Goal: Transaction & Acquisition: Purchase product/service

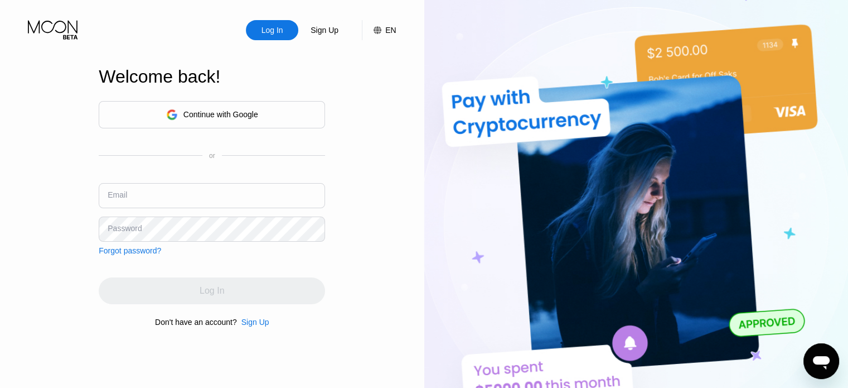
click at [244, 205] on input "text" at bounding box center [212, 195] width 226 height 25
paste input "[EMAIL_ADDRESS][DOMAIN_NAME]"
type input "[EMAIL_ADDRESS][DOMAIN_NAME]"
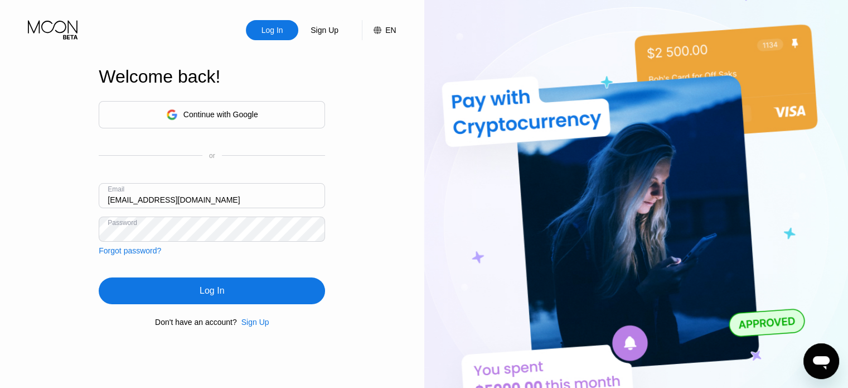
click at [235, 288] on div "Log In" at bounding box center [212, 290] width 226 height 27
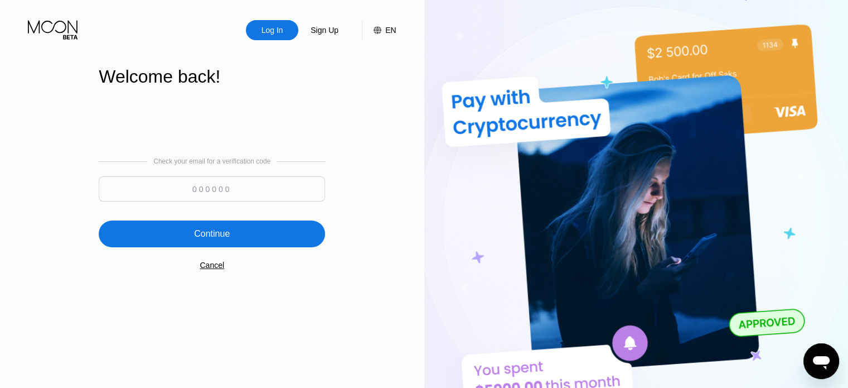
click at [307, 188] on input at bounding box center [212, 188] width 226 height 25
paste input "306252"
type input "306252"
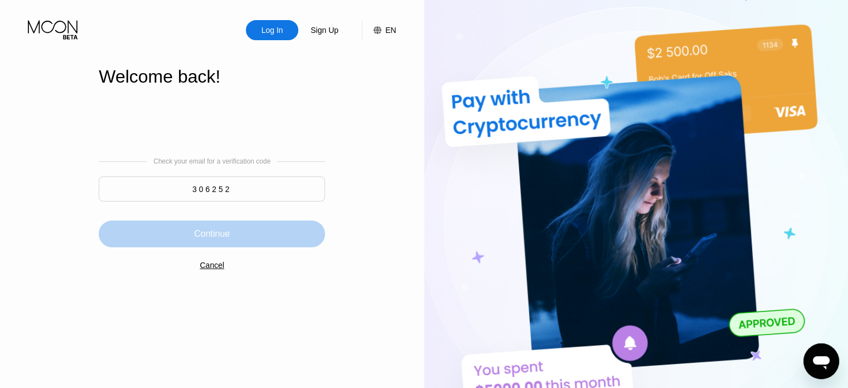
click at [269, 239] on div "Continue" at bounding box center [212, 233] width 226 height 27
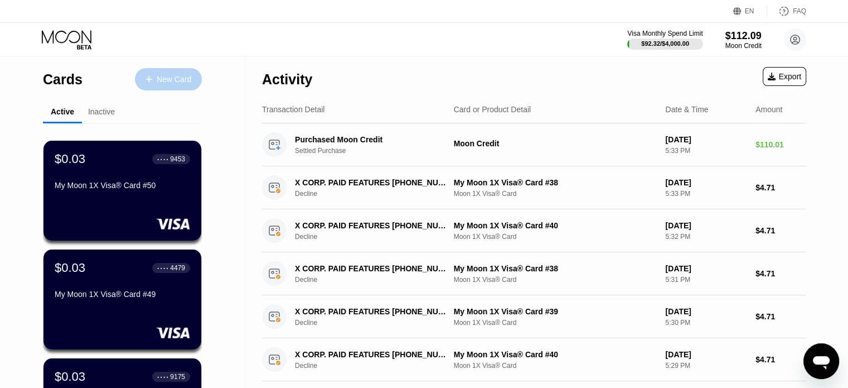
click at [190, 79] on div "New Card" at bounding box center [174, 79] width 35 height 9
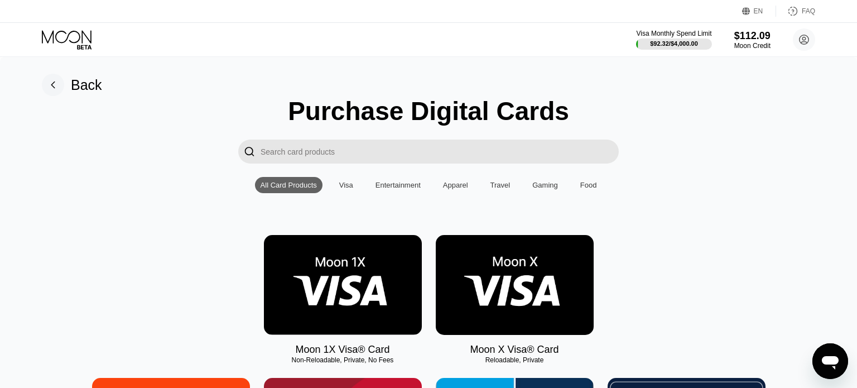
click at [320, 254] on img at bounding box center [343, 285] width 158 height 100
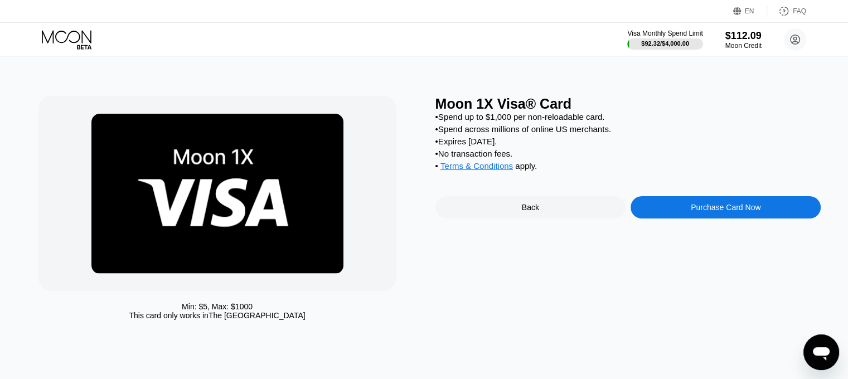
click at [694, 219] on div "Purchase Card Now" at bounding box center [726, 207] width 190 height 22
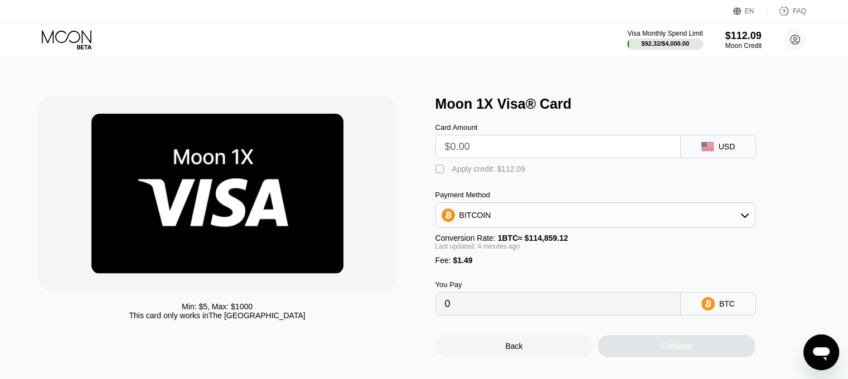
click at [552, 154] on input "text" at bounding box center [558, 147] width 226 height 22
type input "$9."
type input "0.00009134"
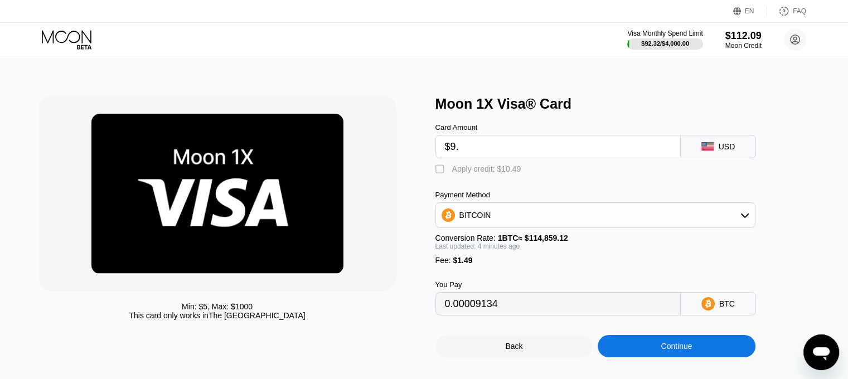
type input "$9.5"
type input "0.00009570"
type input "$9.57"
type input "0.00009631"
type input "$9.57"
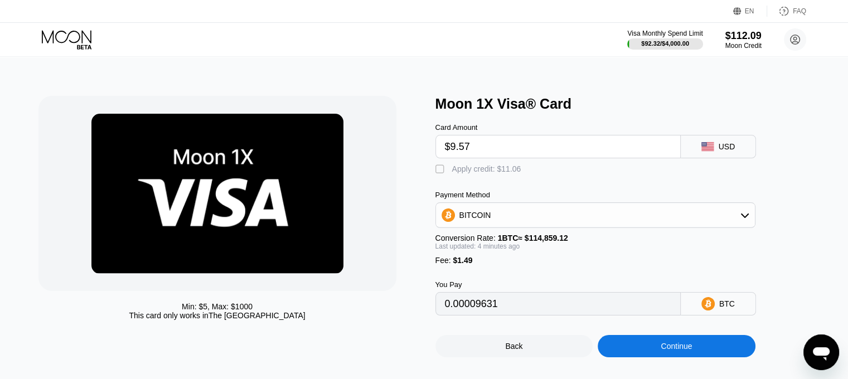
click at [483, 171] on div "Apply credit: $11.06" at bounding box center [486, 169] width 69 height 9
type input "0"
click at [650, 354] on div "Continue" at bounding box center [677, 346] width 158 height 22
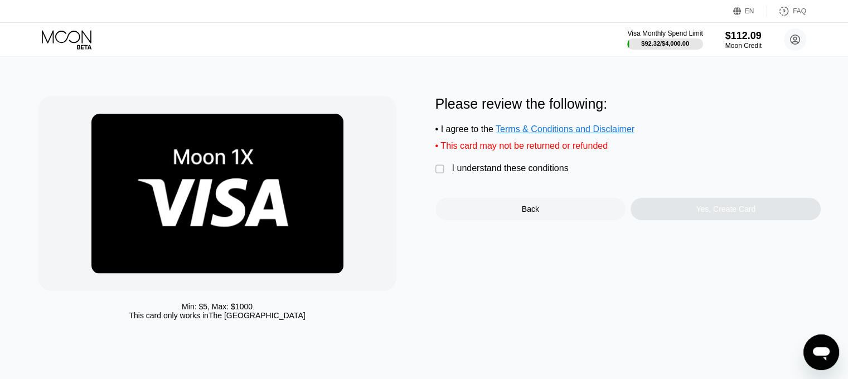
click at [533, 173] on div "I understand these conditions" at bounding box center [510, 168] width 117 height 10
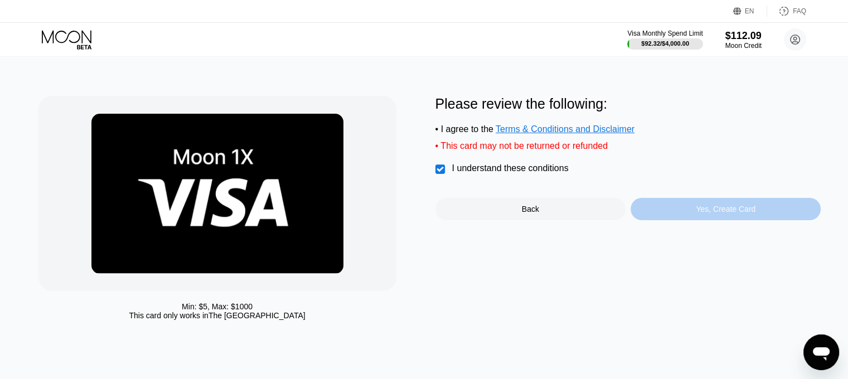
click at [658, 210] on div "Yes, Create Card" at bounding box center [726, 209] width 190 height 22
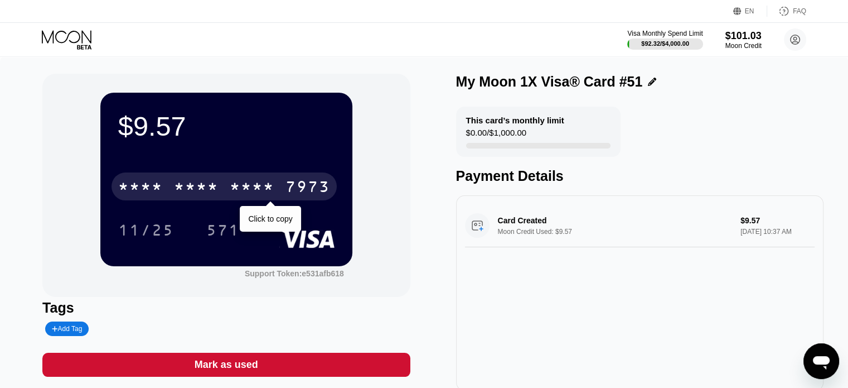
drag, startPoint x: 205, startPoint y: 180, endPoint x: 254, endPoint y: 215, distance: 61.1
click at [205, 180] on div "* * * * * * * * * * * * 7973" at bounding box center [224, 186] width 225 height 28
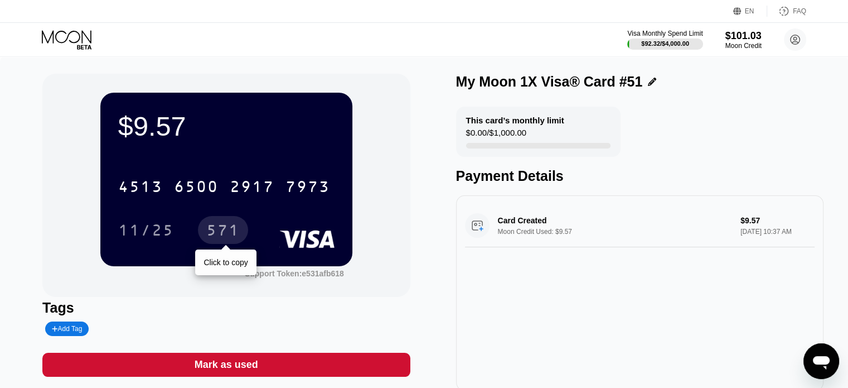
click at [233, 227] on div "571" at bounding box center [222, 232] width 33 height 18
click at [69, 33] on icon at bounding box center [67, 36] width 50 height 13
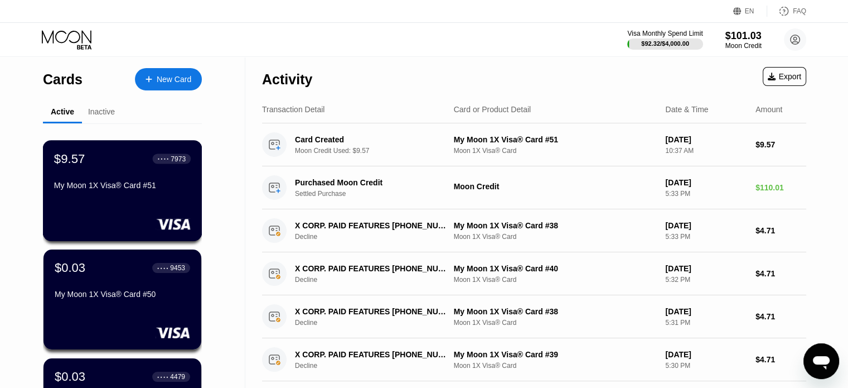
click at [116, 190] on div "My Moon 1X Visa® Card #51" at bounding box center [122, 185] width 137 height 9
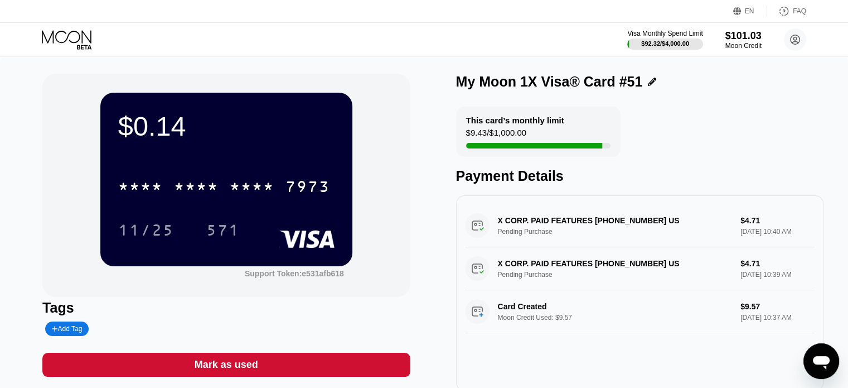
click at [87, 37] on icon at bounding box center [68, 40] width 52 height 20
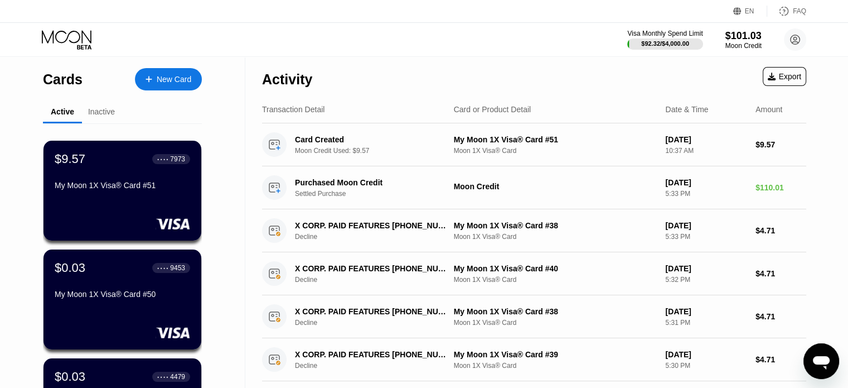
click at [151, 83] on div "New Card" at bounding box center [168, 79] width 67 height 22
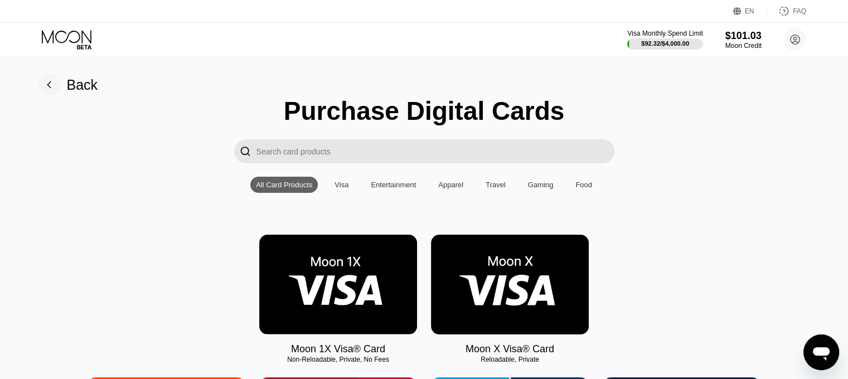
click at [301, 289] on img at bounding box center [338, 285] width 158 height 100
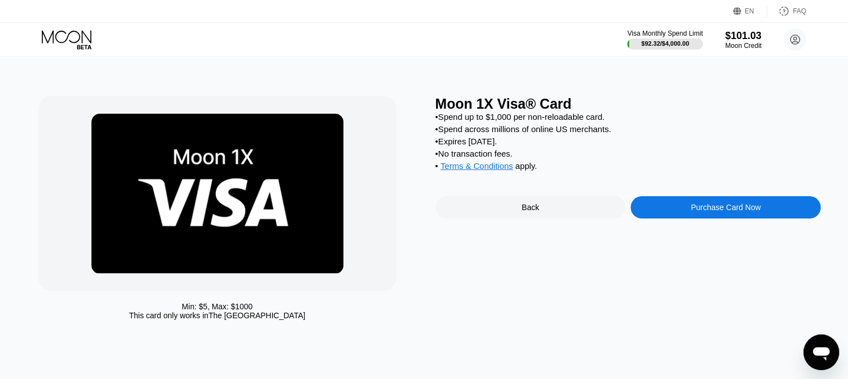
click at [717, 219] on div "Purchase Card Now" at bounding box center [726, 207] width 190 height 22
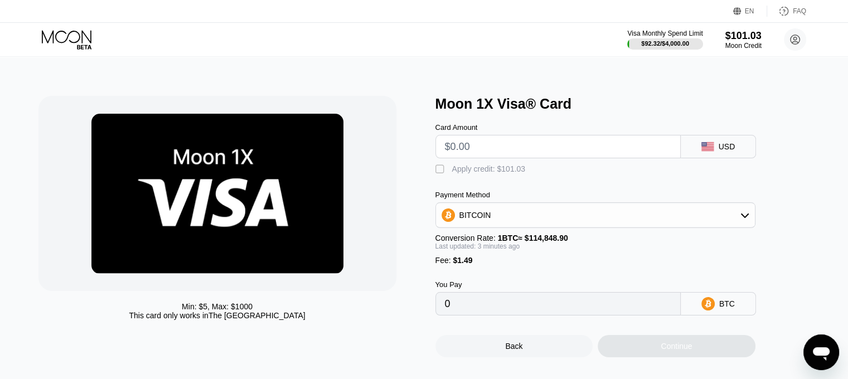
drag, startPoint x: 607, startPoint y: 170, endPoint x: 600, endPoint y: 164, distance: 9.1
click at [605, 169] on div " Apply credit: $101.03" at bounding box center [614, 166] width 357 height 17
click at [596, 158] on input "text" at bounding box center [558, 147] width 226 height 22
type input "$9."
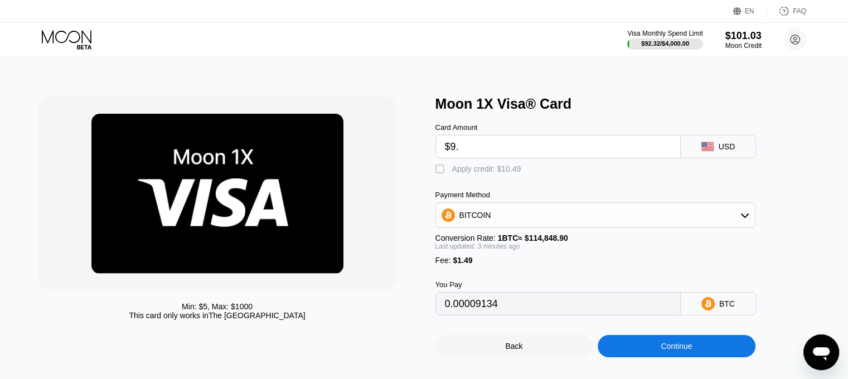
type input "0.00009134"
type input "$9.44"
type input "0.00009514"
type input "$9.44"
click at [496, 181] on div "Card Amount $9.44 USD  Apply credit: $10.93 Payment Method BITCOIN Conversion …" at bounding box center [614, 214] width 357 height 204
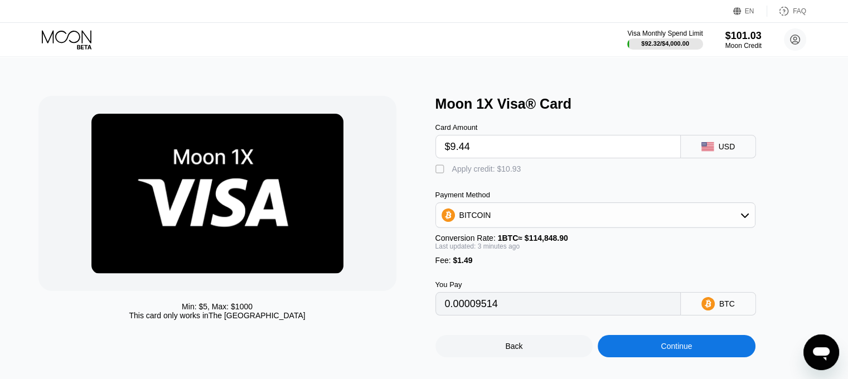
click at [495, 173] on div "Apply credit: $10.93" at bounding box center [486, 169] width 69 height 9
type input "0"
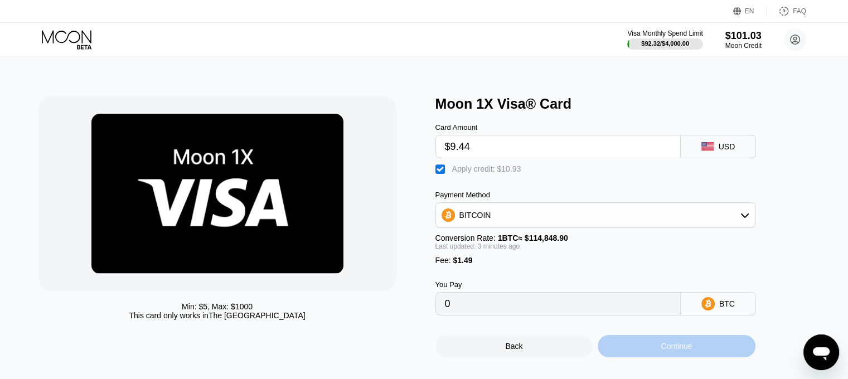
click at [681, 351] on div "Continue" at bounding box center [676, 346] width 31 height 9
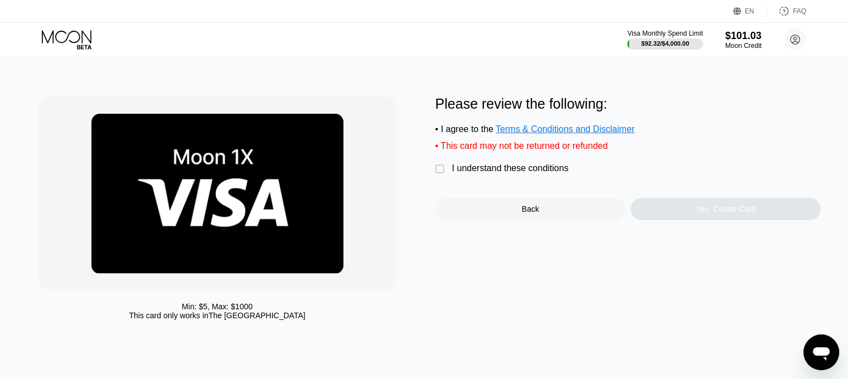
click at [512, 173] on div "I understand these conditions" at bounding box center [510, 168] width 117 height 10
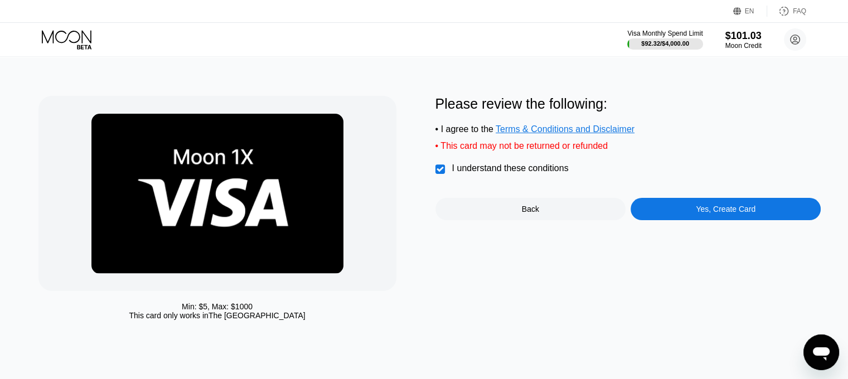
click at [693, 203] on div "Please review the following: • I agree to the Terms & Conditions and Disclaimer…" at bounding box center [629, 158] width 386 height 124
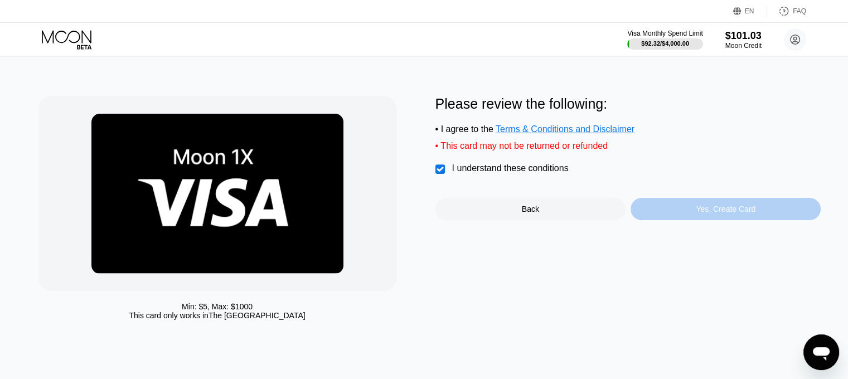
click at [694, 209] on div "Yes, Create Card" at bounding box center [726, 209] width 190 height 22
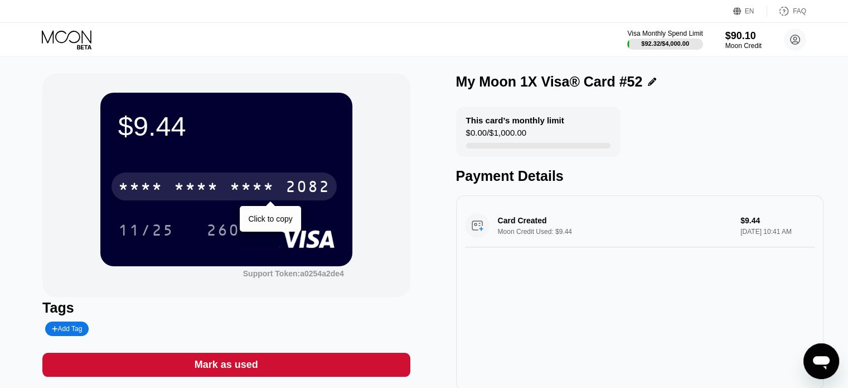
click at [287, 189] on div "2082" at bounding box center [308, 188] width 45 height 18
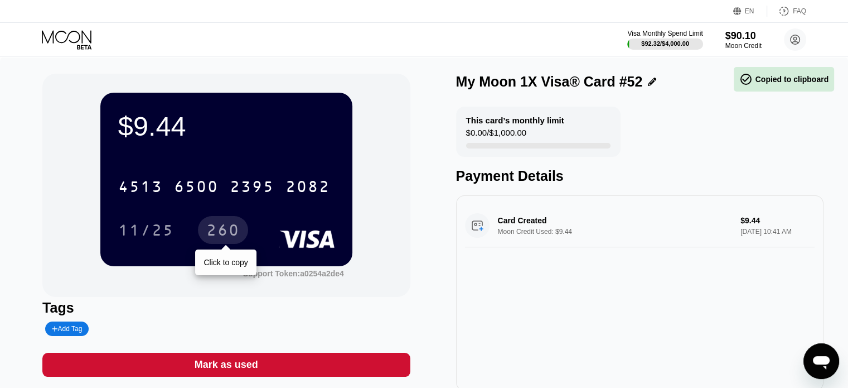
click at [236, 234] on div "260" at bounding box center [222, 232] width 33 height 18
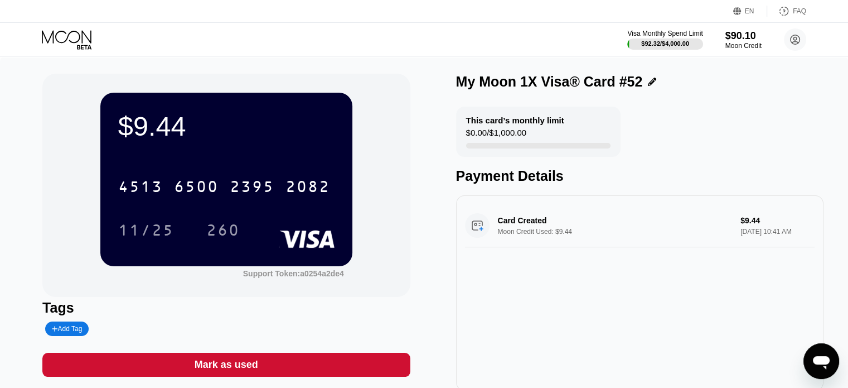
click at [76, 31] on icon at bounding box center [67, 36] width 50 height 13
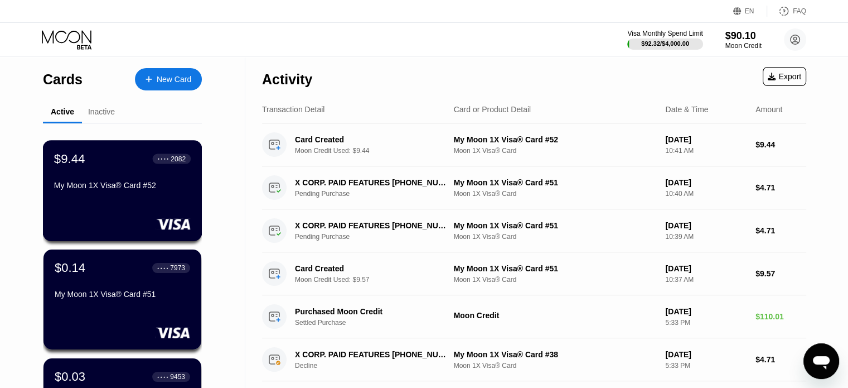
click at [94, 182] on div "$9.44 ● ● ● ● 2082 My Moon 1X Visa® Card #52" at bounding box center [122, 172] width 137 height 43
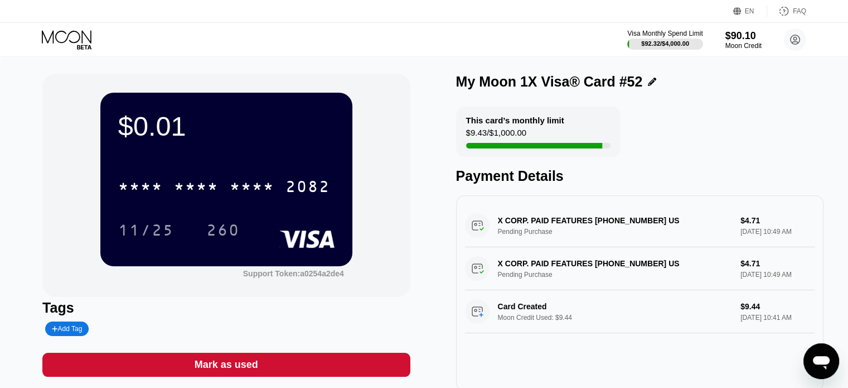
click at [75, 39] on icon at bounding box center [68, 40] width 52 height 20
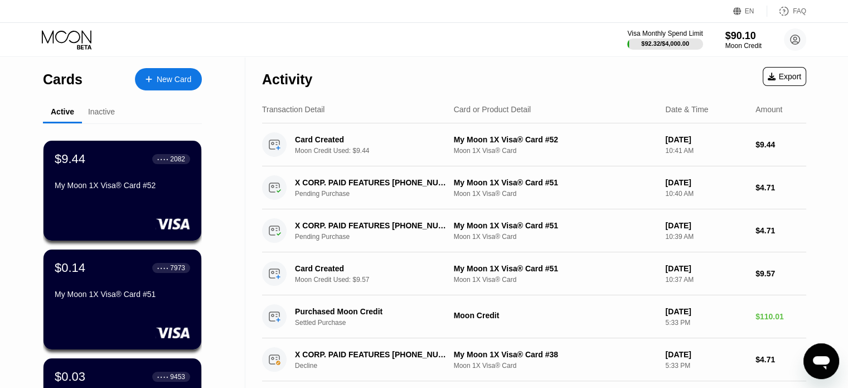
click at [176, 86] on div "New Card" at bounding box center [168, 79] width 67 height 22
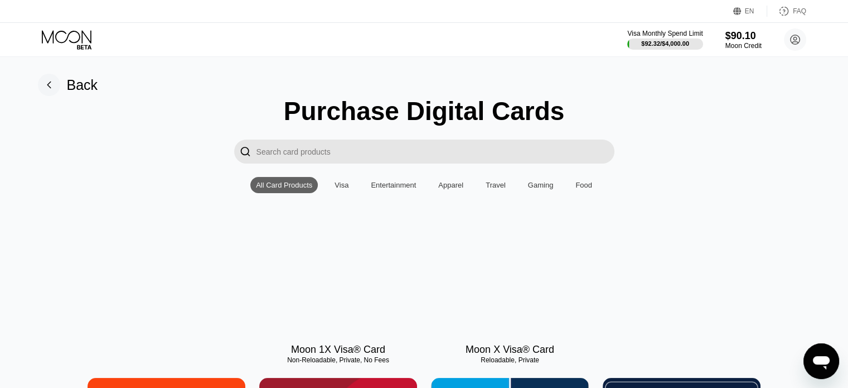
click at [302, 270] on div at bounding box center [338, 285] width 158 height 100
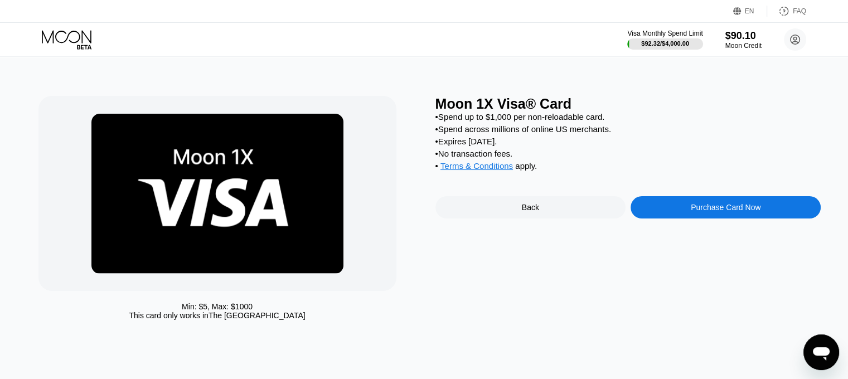
click at [732, 212] on div "Purchase Card Now" at bounding box center [726, 207] width 70 height 9
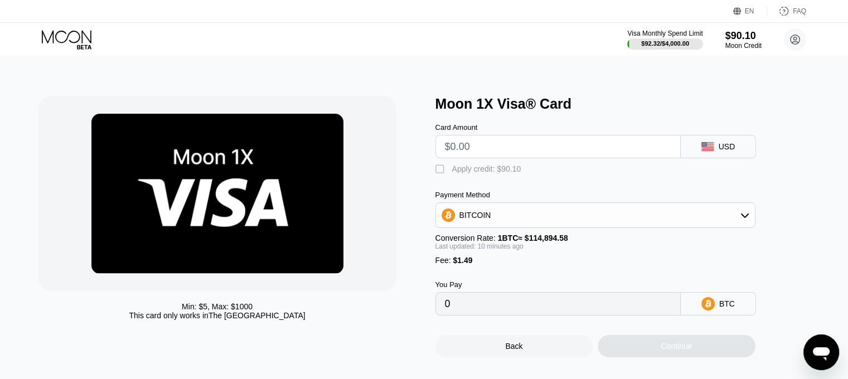
click at [523, 149] on input "text" at bounding box center [558, 147] width 226 height 22
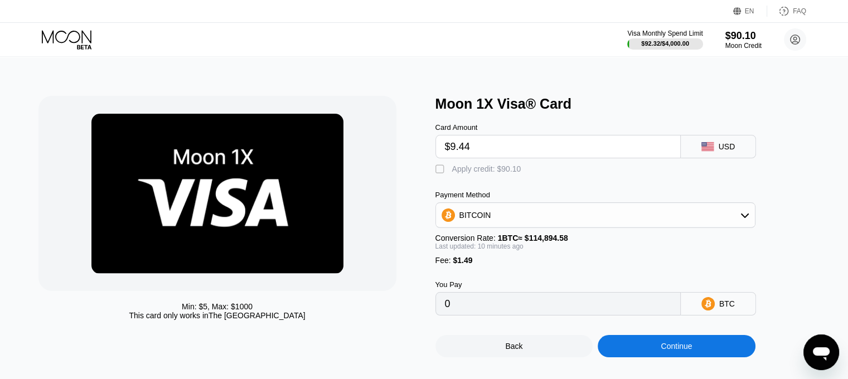
type input "$9.444"
type input "0.00009517"
type input "$9.44"
type input "0.00009516"
type input "$9.44"
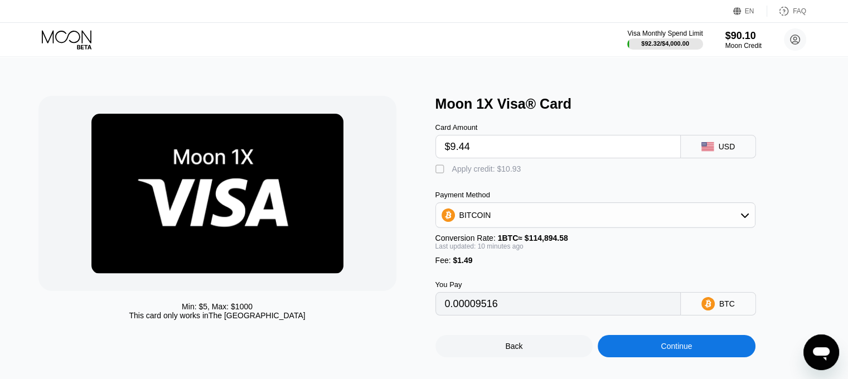
click at [473, 172] on div "Apply credit: $10.93" at bounding box center [486, 169] width 69 height 9
type input "0"
click at [669, 351] on div "Continue" at bounding box center [676, 346] width 31 height 9
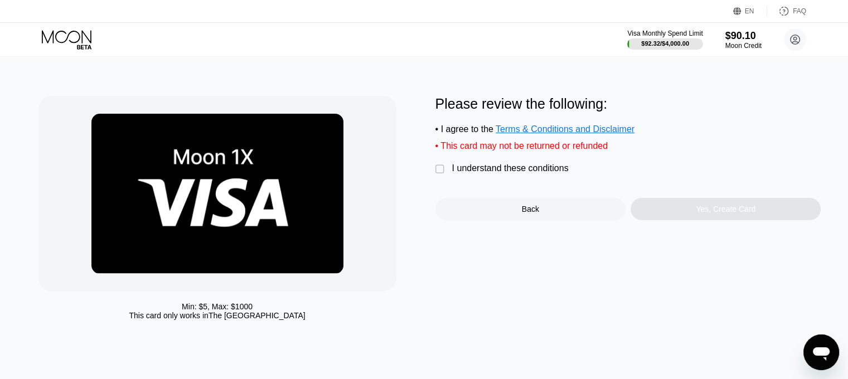
click at [508, 173] on div "I understand these conditions" at bounding box center [510, 168] width 117 height 10
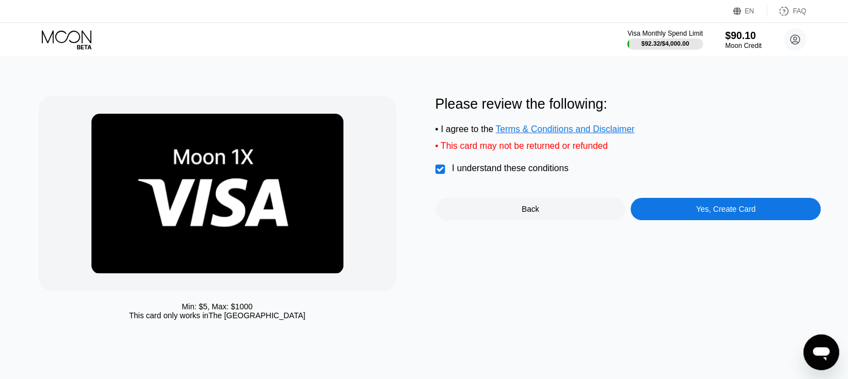
click at [668, 211] on div "Yes, Create Card" at bounding box center [726, 209] width 190 height 22
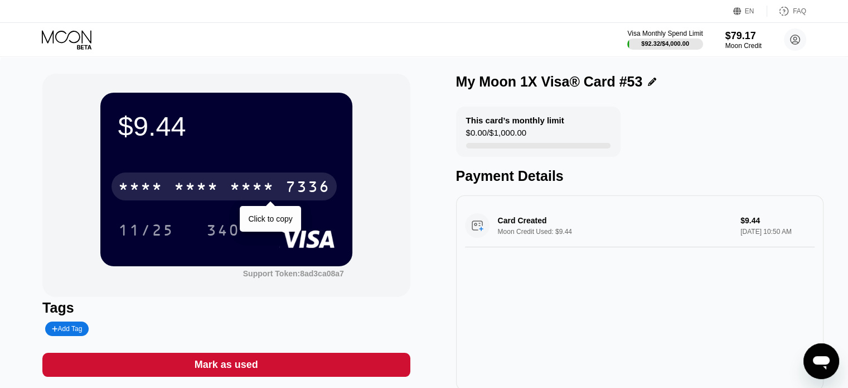
click at [254, 194] on div "* * * *" at bounding box center [252, 188] width 45 height 18
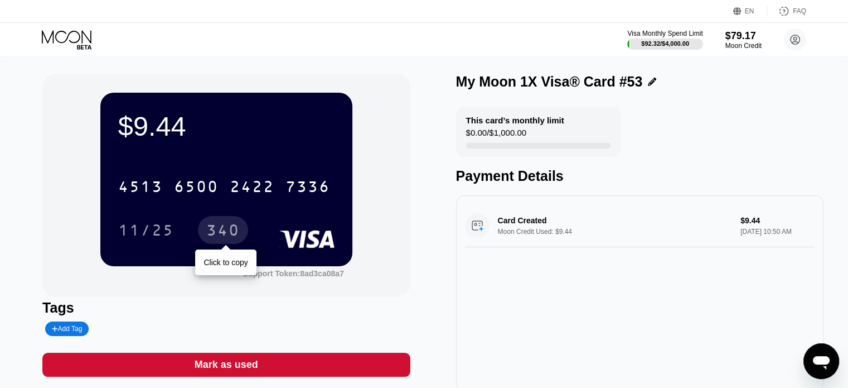
click at [225, 236] on div "340" at bounding box center [222, 232] width 33 height 18
click at [65, 35] on icon at bounding box center [68, 40] width 52 height 20
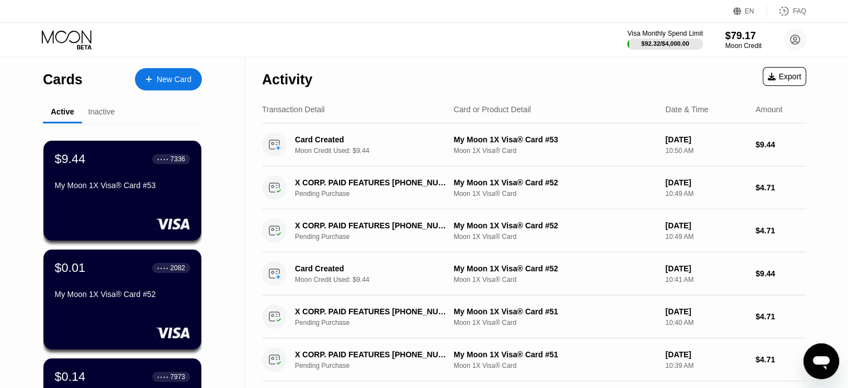
click at [158, 81] on div "New Card" at bounding box center [174, 79] width 35 height 9
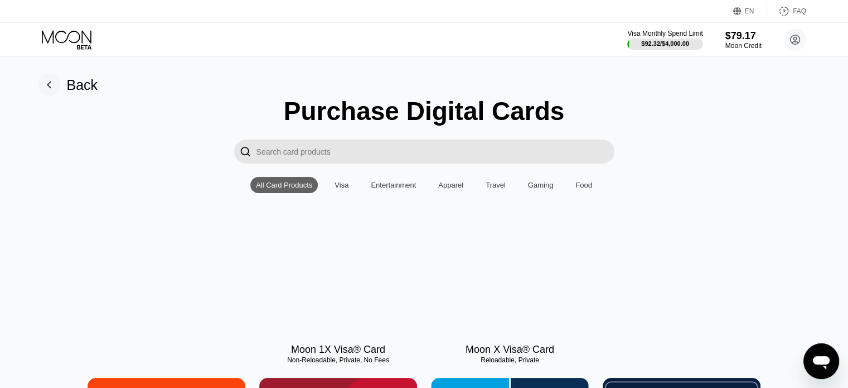
click at [348, 274] on div at bounding box center [338, 285] width 158 height 100
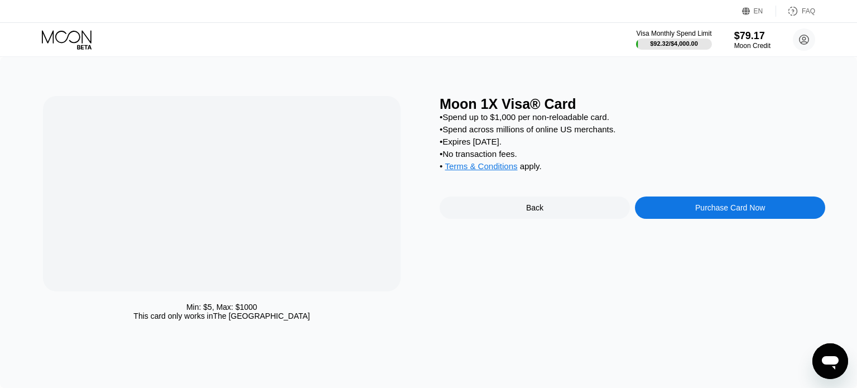
click at [348, 274] on div at bounding box center [222, 193] width 358 height 195
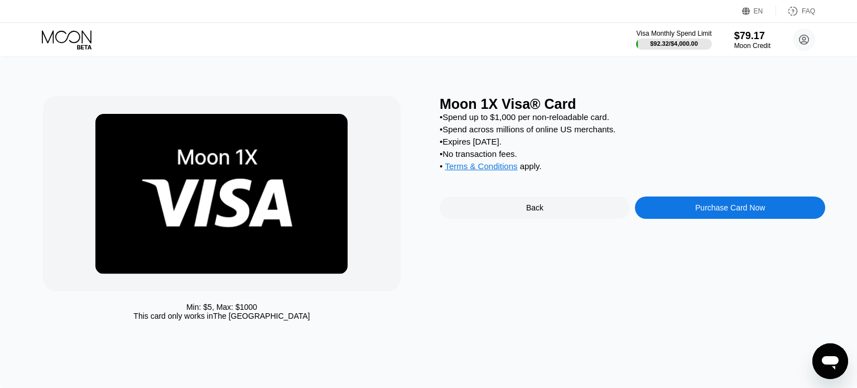
click at [692, 243] on div "Moon 1X Visa® Card • Spend up to $1,000 per non-reloadable card. • Spend across…" at bounding box center [631, 211] width 385 height 230
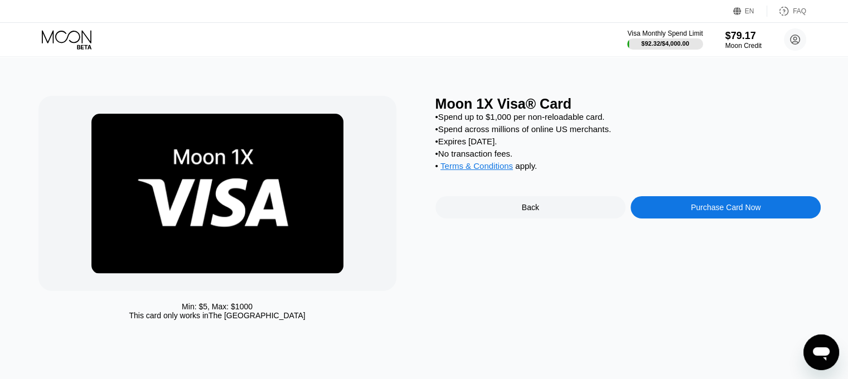
click at [694, 219] on div "Purchase Card Now" at bounding box center [726, 207] width 190 height 22
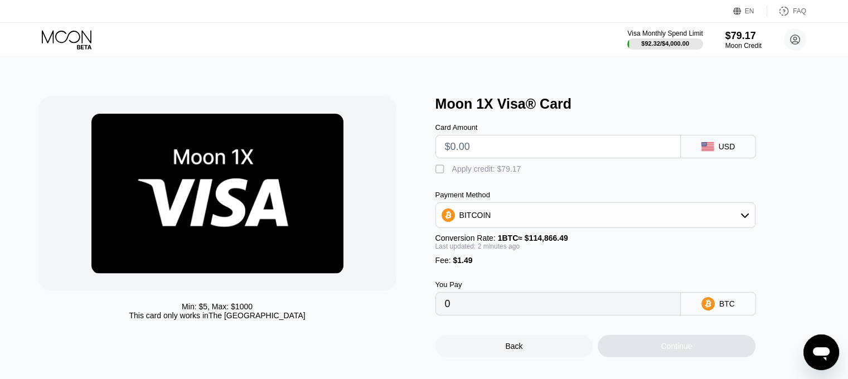
click at [531, 154] on input "text" at bounding box center [558, 147] width 226 height 22
type input "$9.44"
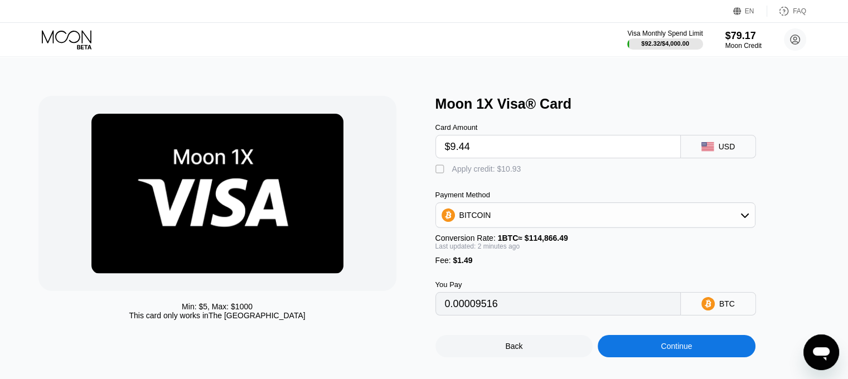
type input "0.00009516"
type input "$9.44"
click at [506, 167] on div " Apply credit: $10.93" at bounding box center [614, 166] width 357 height 17
click at [508, 172] on div "Apply credit: $10.93" at bounding box center [486, 169] width 69 height 9
type input "0"
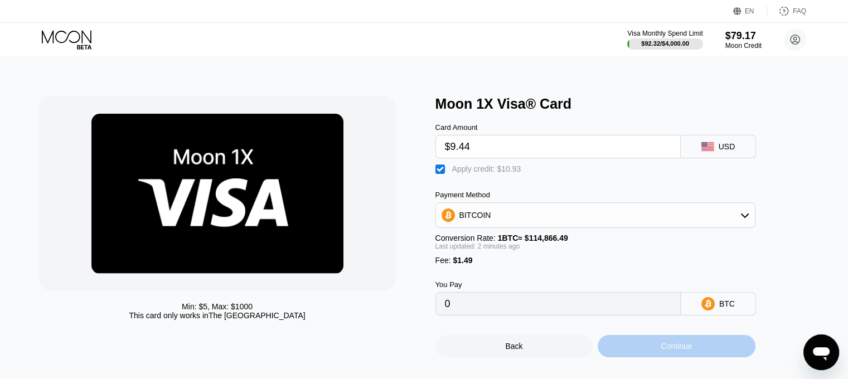
click at [623, 348] on div "Continue" at bounding box center [677, 346] width 158 height 22
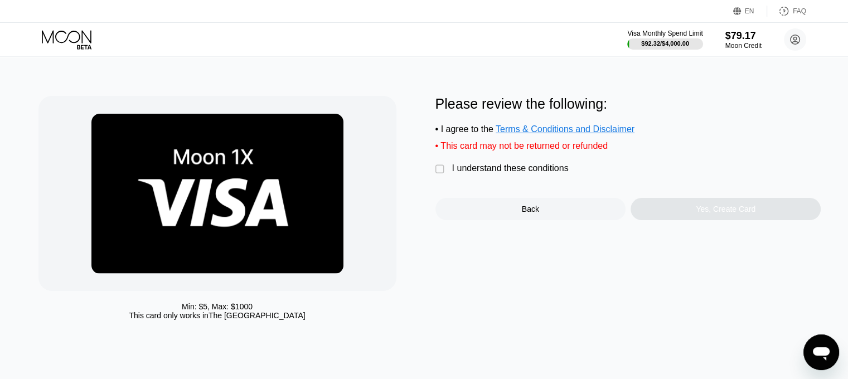
click at [504, 173] on div "I understand these conditions" at bounding box center [510, 168] width 117 height 10
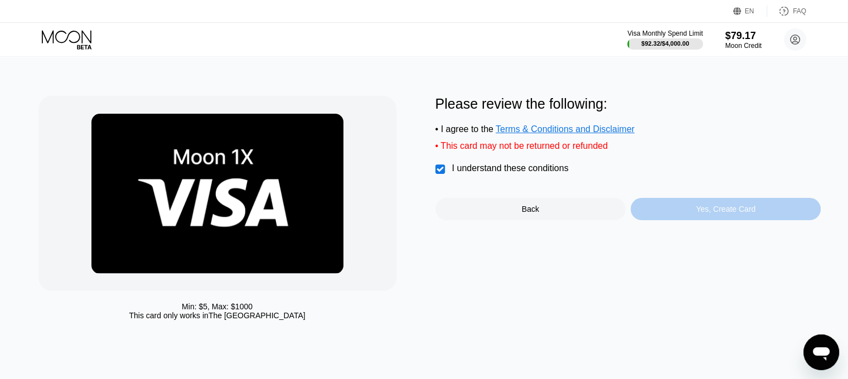
click at [678, 220] on div "Yes, Create Card" at bounding box center [726, 209] width 190 height 22
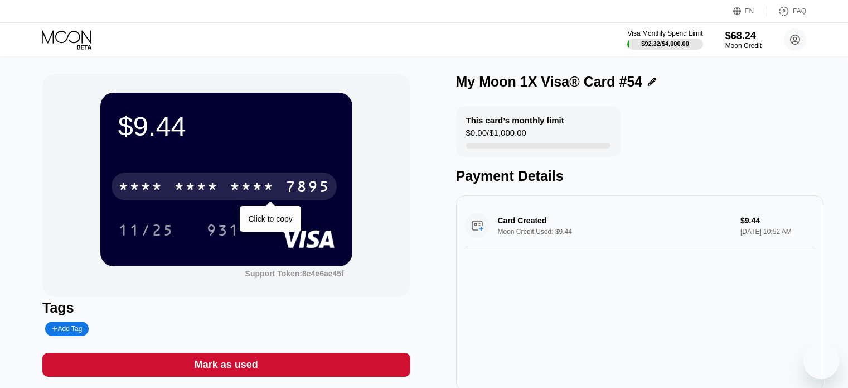
click at [243, 184] on div "* * * *" at bounding box center [252, 188] width 45 height 18
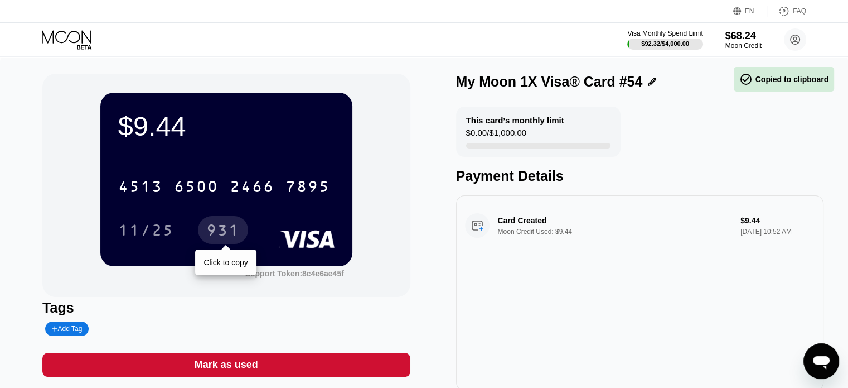
click at [212, 233] on div "931" at bounding box center [222, 232] width 33 height 18
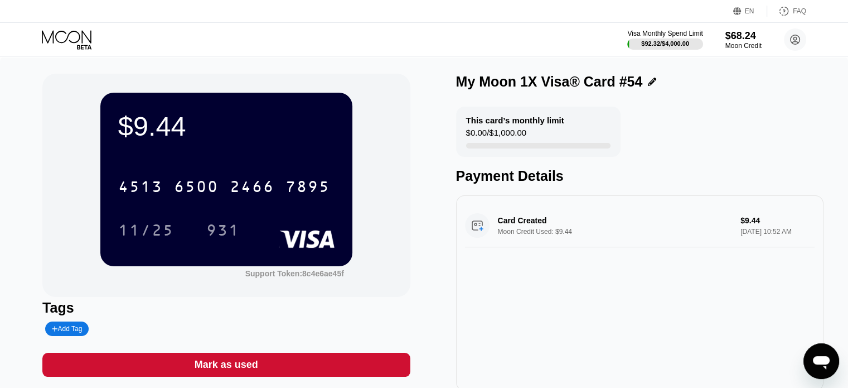
click at [71, 33] on icon at bounding box center [68, 40] width 52 height 20
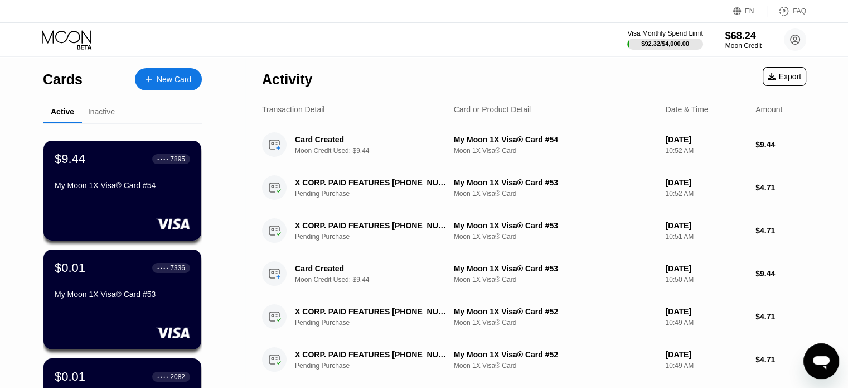
click at [152, 76] on div at bounding box center [154, 79] width 4 height 9
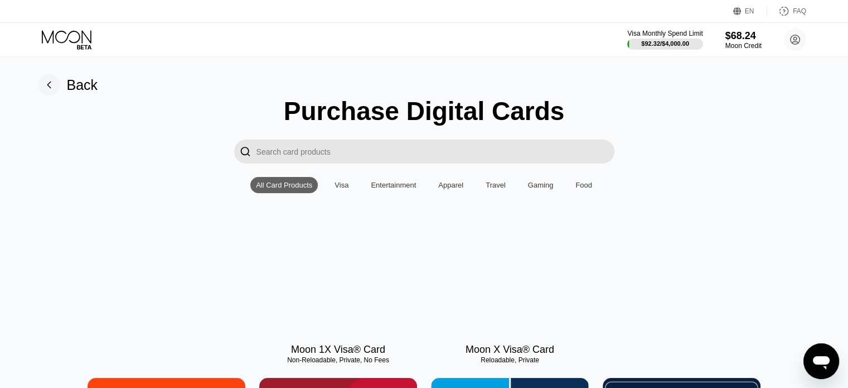
click at [328, 278] on div at bounding box center [338, 285] width 158 height 100
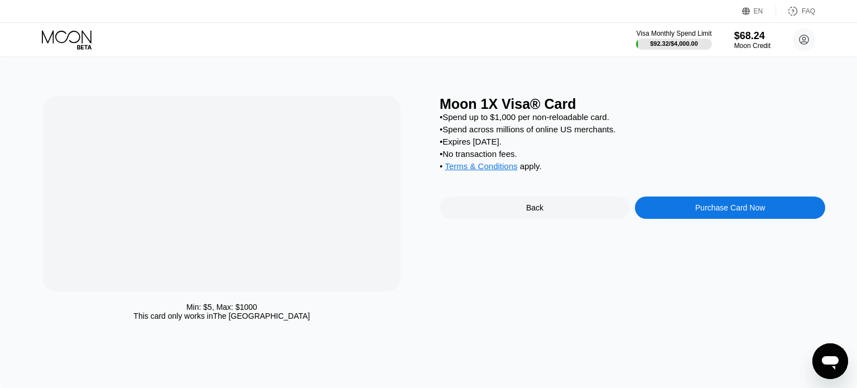
click at [328, 278] on div at bounding box center [222, 193] width 358 height 195
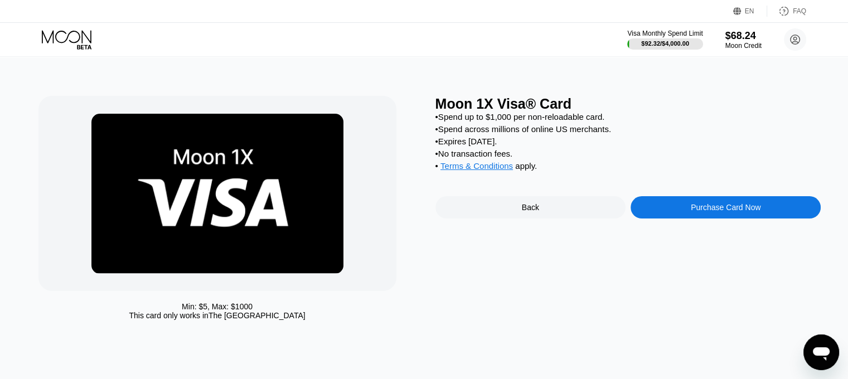
click at [732, 193] on div "Moon 1X Visa® Card • Spend up to $1,000 per non-reloadable card. • Spend across…" at bounding box center [629, 211] width 386 height 230
click at [721, 210] on div "Purchase Card Now" at bounding box center [726, 207] width 190 height 22
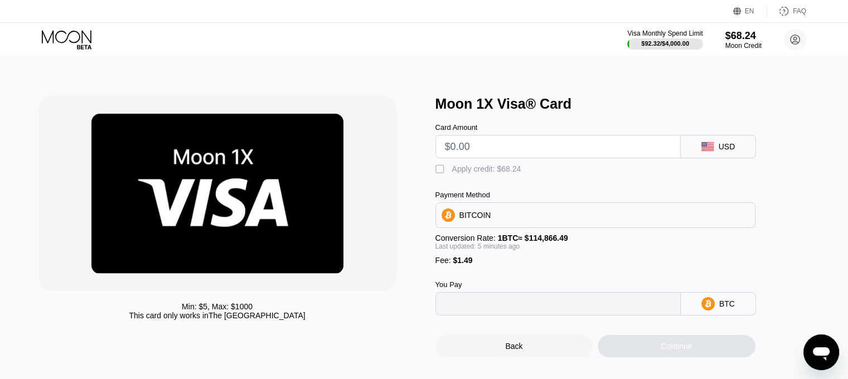
type input "0"
drag, startPoint x: 488, startPoint y: 149, endPoint x: 482, endPoint y: 146, distance: 6.5
click at [485, 147] on input "text" at bounding box center [558, 147] width 226 height 22
type input "$9.44"
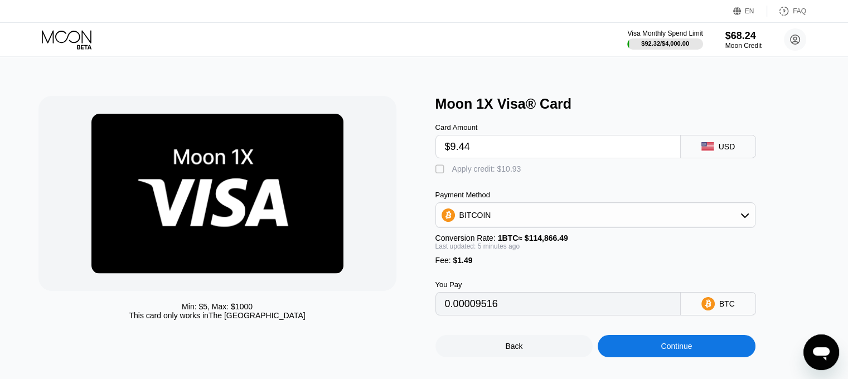
type input "0.00009524"
type input "$9.44"
click at [487, 171] on div "Apply credit: $10.93" at bounding box center [486, 169] width 69 height 9
type input "0"
click at [635, 356] on div "Continue" at bounding box center [677, 346] width 158 height 22
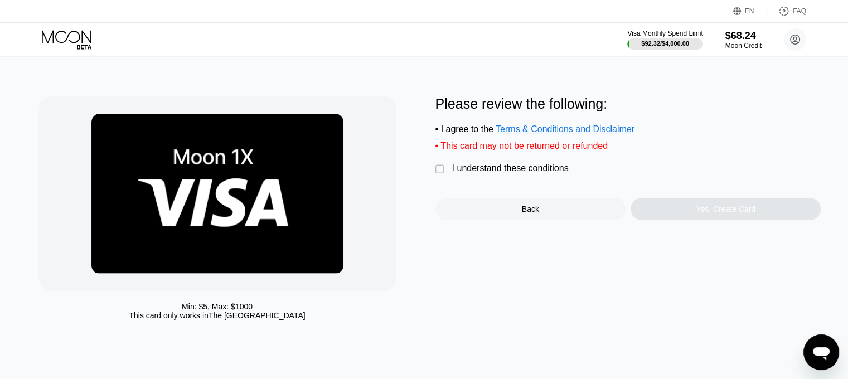
click at [448, 164] on div "Please review the following: • I agree to the Terms & Conditions and Disclaimer…" at bounding box center [629, 158] width 386 height 124
click at [451, 173] on div " I understand these conditions" at bounding box center [505, 169] width 139 height 12
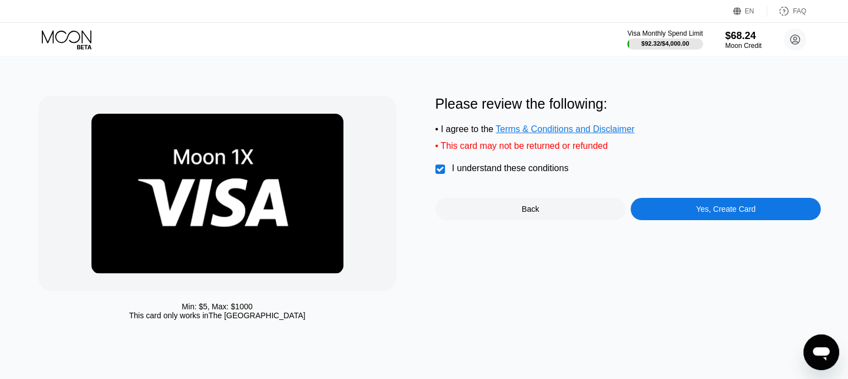
click at [702, 231] on div "Please review the following: • I agree to the Terms & Conditions and Disclaimer…" at bounding box center [629, 211] width 386 height 230
click at [700, 220] on div "Yes, Create Card" at bounding box center [726, 209] width 190 height 22
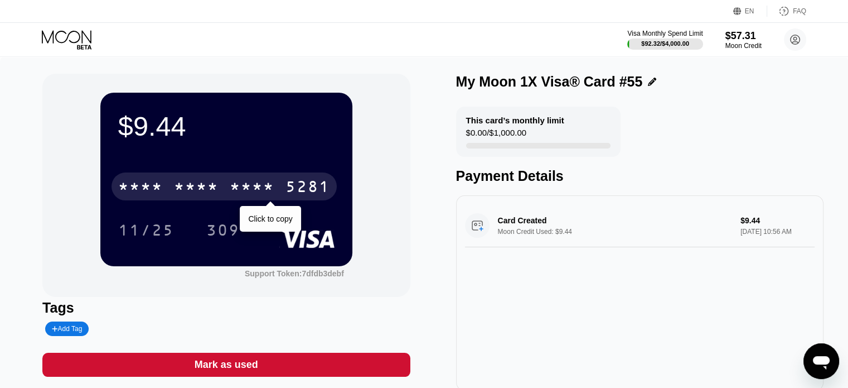
click at [270, 187] on div "* * * *" at bounding box center [252, 188] width 45 height 18
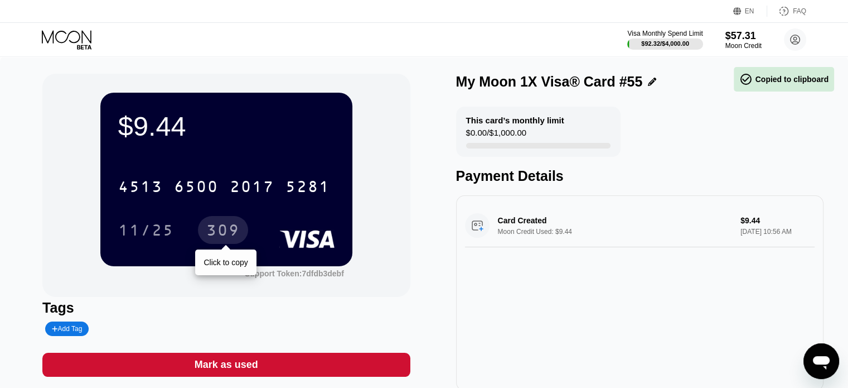
click at [213, 233] on div "309" at bounding box center [222, 232] width 33 height 18
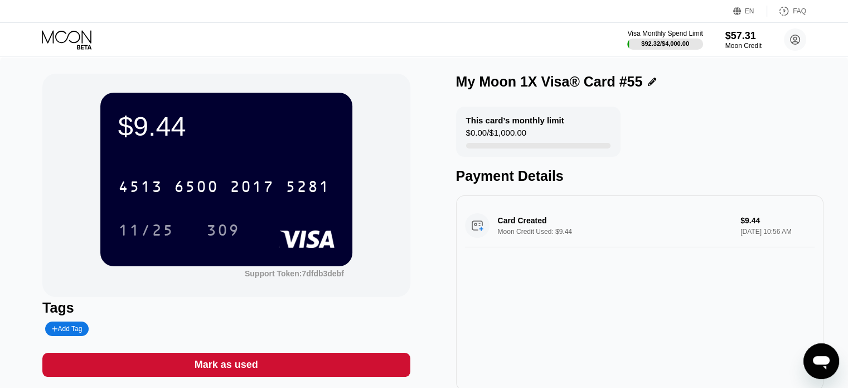
click at [83, 49] on icon at bounding box center [68, 40] width 52 height 20
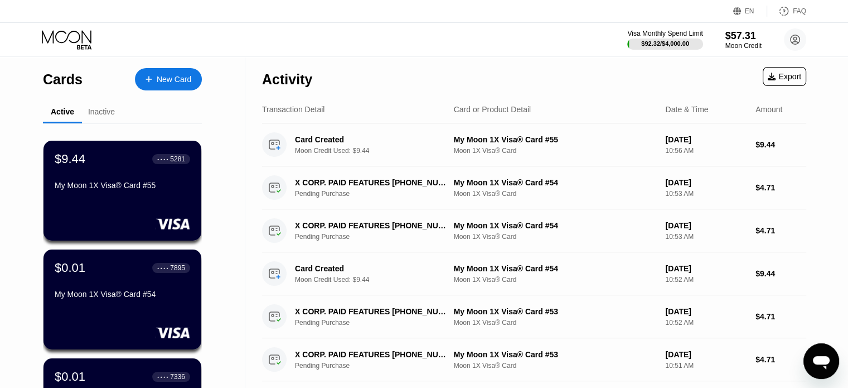
click at [136, 72] on div "New Card" at bounding box center [168, 79] width 67 height 22
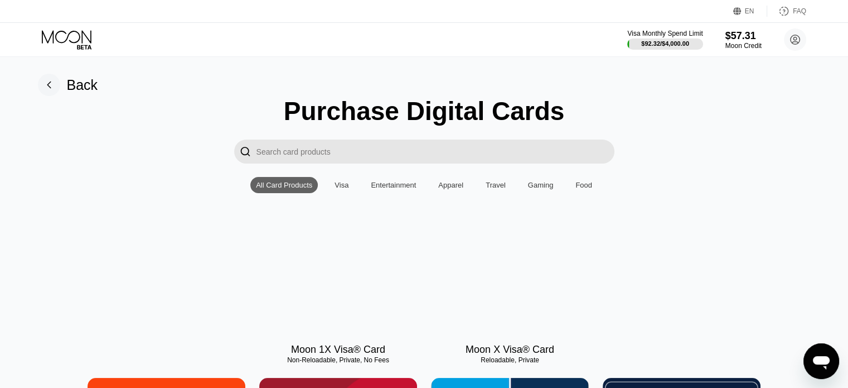
click at [334, 254] on div at bounding box center [338, 285] width 158 height 100
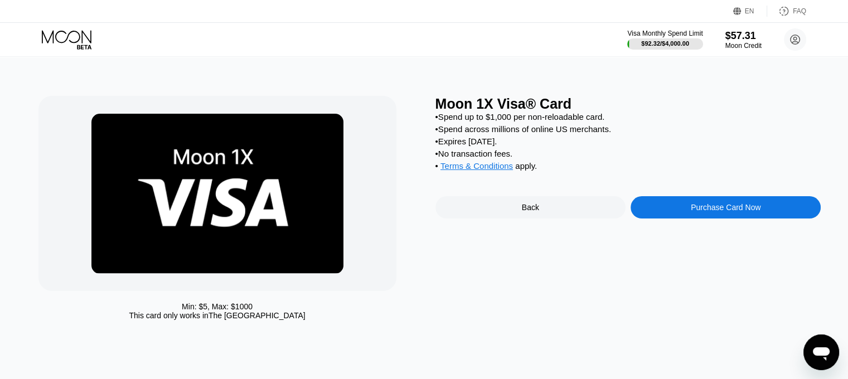
click at [701, 212] on div "Purchase Card Now" at bounding box center [726, 207] width 70 height 9
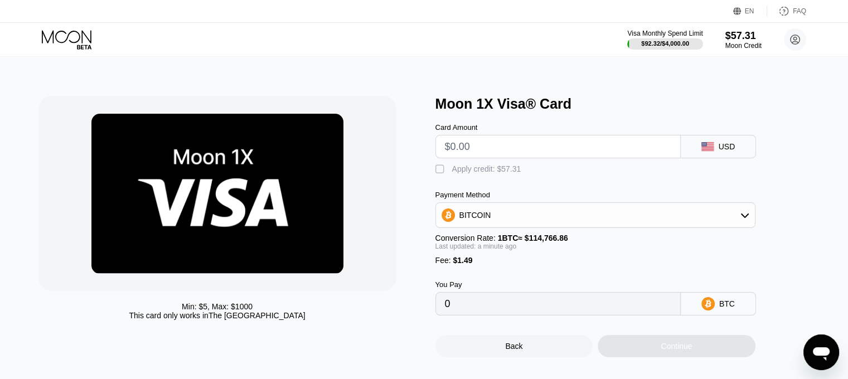
click at [515, 139] on input "text" at bounding box center [558, 147] width 226 height 22
type input "$9.44"
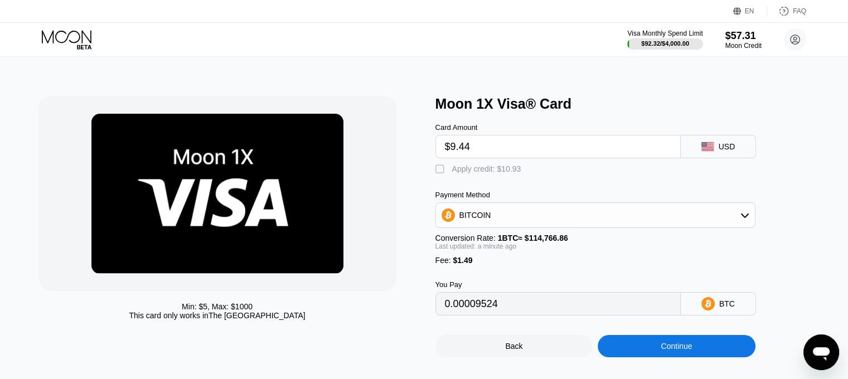
type input "0.00009524"
type input "$9.44"
click at [502, 173] on div "Apply credit: $10.93" at bounding box center [486, 169] width 69 height 9
type input "0"
click at [674, 351] on div "Continue" at bounding box center [676, 346] width 31 height 9
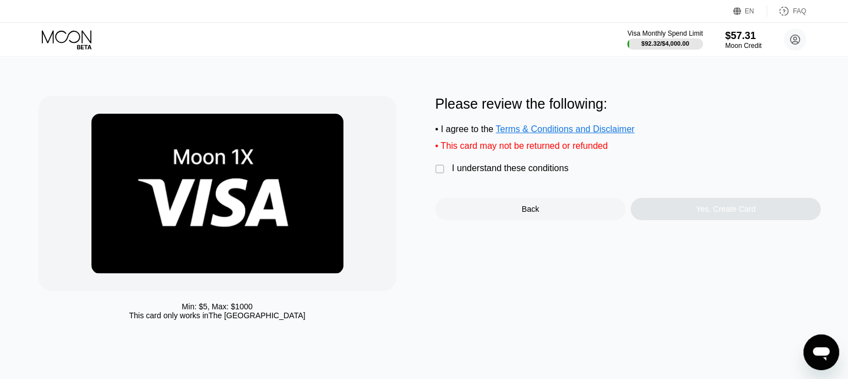
click at [506, 173] on div "I understand these conditions" at bounding box center [510, 168] width 117 height 10
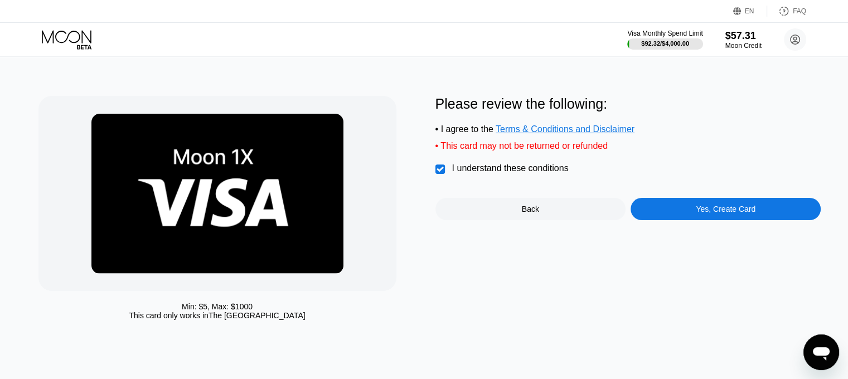
click at [684, 204] on div "Please review the following: • I agree to the Terms & Conditions and Disclaimer…" at bounding box center [629, 158] width 386 height 124
click at [685, 214] on div "Yes, Create Card" at bounding box center [726, 209] width 190 height 22
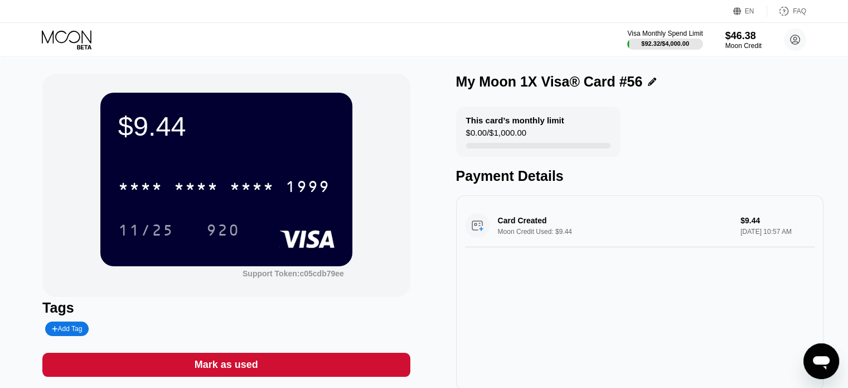
click at [288, 191] on div "1999" at bounding box center [308, 188] width 45 height 18
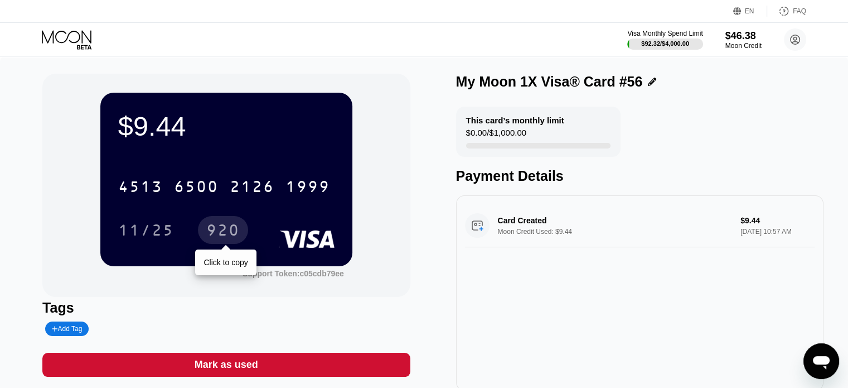
click at [238, 233] on div "920" at bounding box center [222, 232] width 33 height 18
click at [47, 44] on icon at bounding box center [68, 40] width 52 height 20
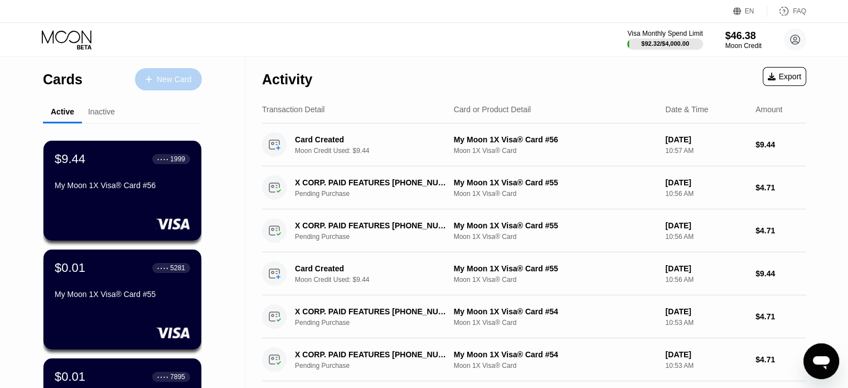
click at [170, 89] on div "New Card" at bounding box center [168, 79] width 67 height 22
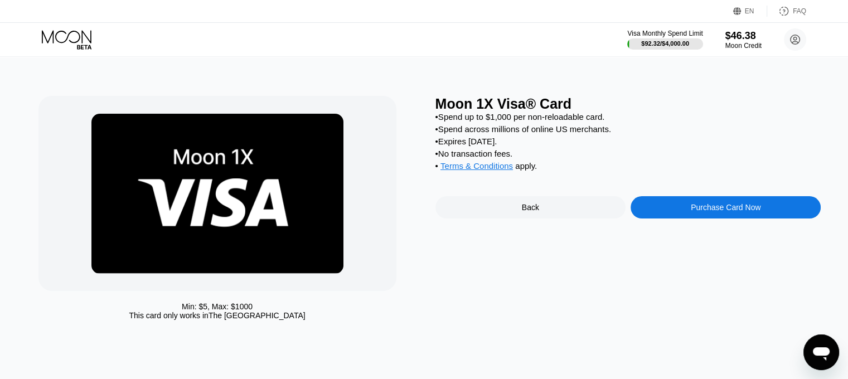
click at [689, 219] on div "Purchase Card Now" at bounding box center [726, 207] width 190 height 22
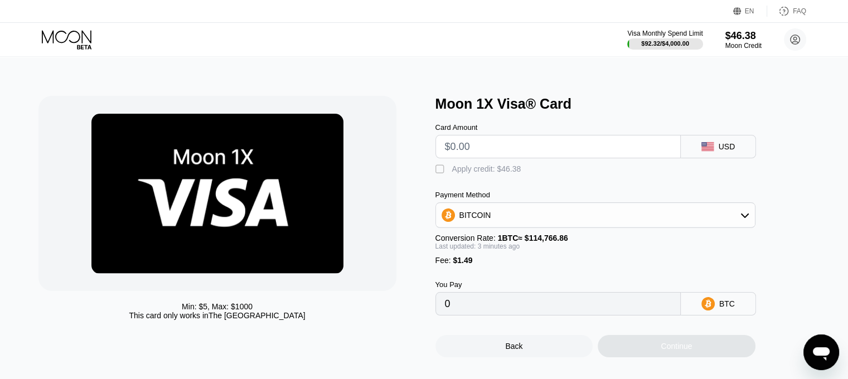
click at [542, 147] on input "text" at bounding box center [558, 147] width 226 height 22
type input "$9.44"
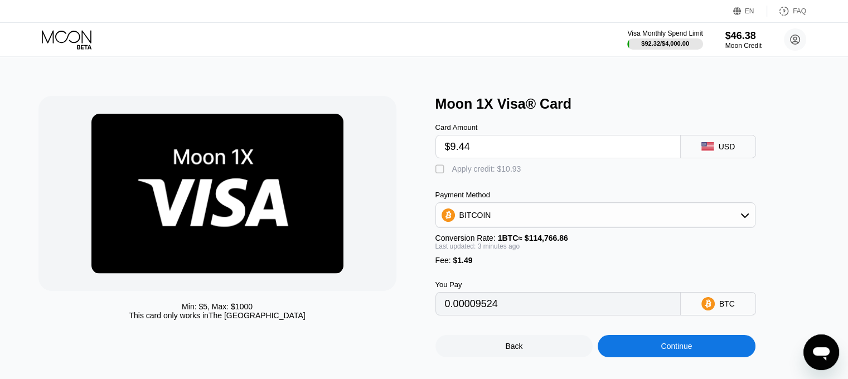
type input "0.00009524"
type input "$9.44"
click at [492, 173] on div "Apply credit: $10.93" at bounding box center [486, 169] width 69 height 9
type input "0"
click at [634, 354] on div "Continue" at bounding box center [677, 346] width 158 height 22
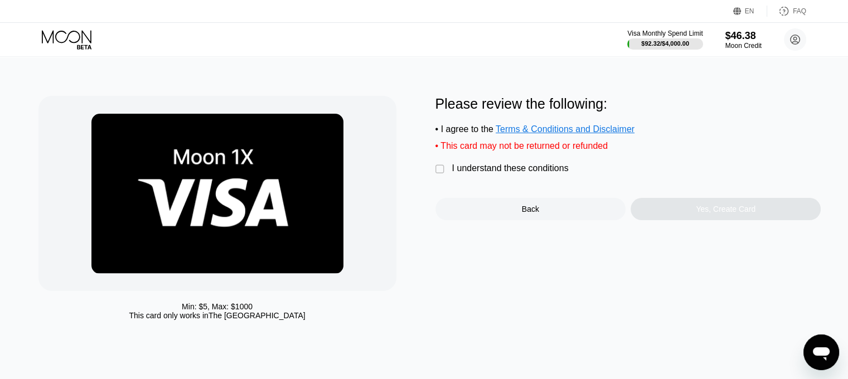
click at [543, 185] on div "Please review the following: • I agree to the Terms & Conditions and Disclaimer…" at bounding box center [629, 158] width 386 height 124
click at [540, 173] on div "I understand these conditions" at bounding box center [510, 168] width 117 height 10
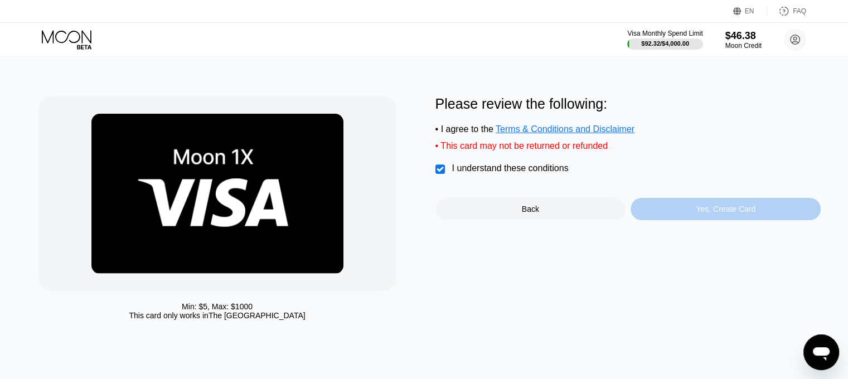
click at [698, 220] on div "Yes, Create Card" at bounding box center [726, 209] width 190 height 22
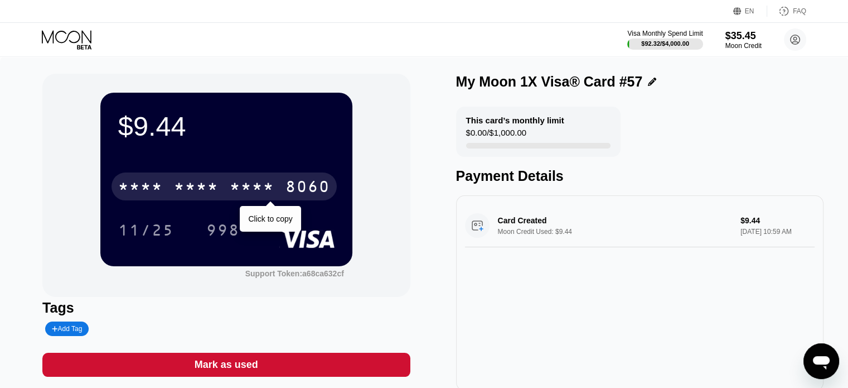
click at [265, 190] on div "* * * *" at bounding box center [252, 188] width 45 height 18
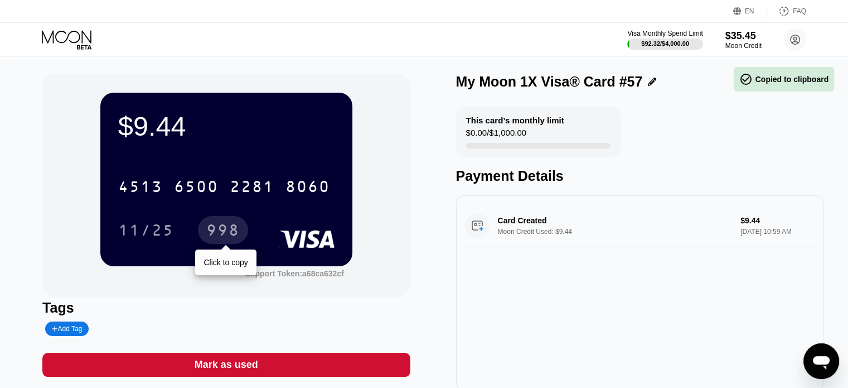
click at [238, 225] on div "998" at bounding box center [222, 232] width 33 height 18
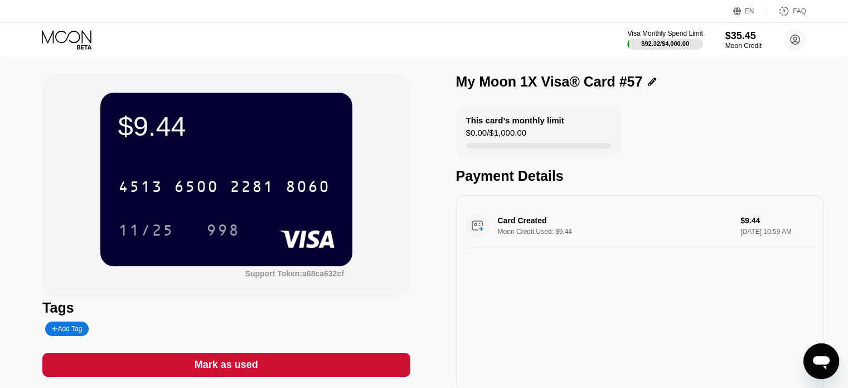
click at [80, 35] on icon at bounding box center [68, 40] width 52 height 20
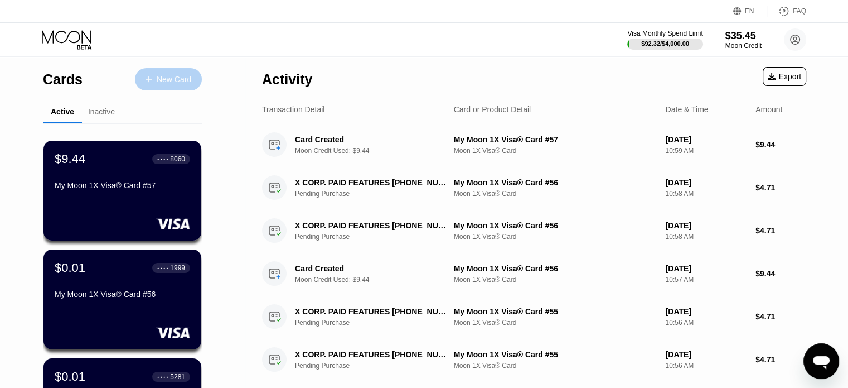
click at [191, 79] on div "New Card" at bounding box center [174, 79] width 35 height 9
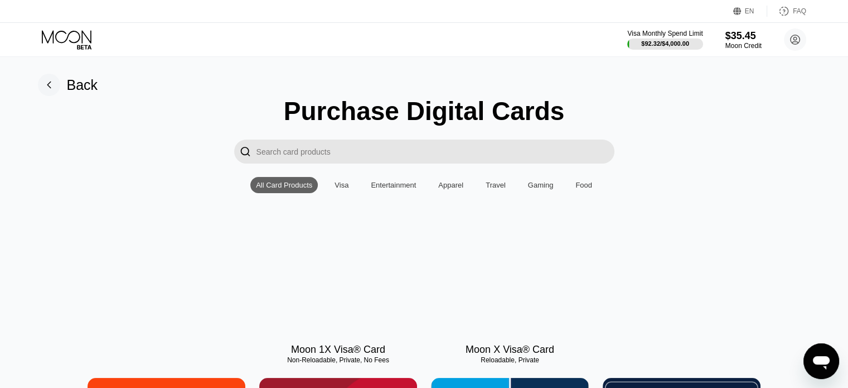
click at [377, 274] on div at bounding box center [338, 285] width 158 height 100
click at [355, 284] on div at bounding box center [338, 285] width 158 height 100
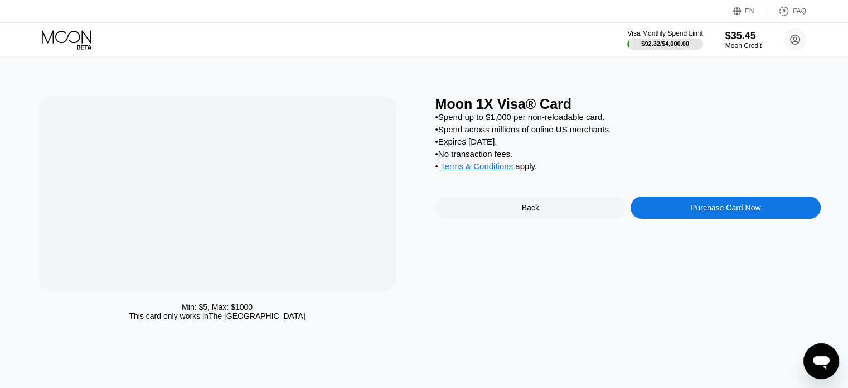
click at [355, 284] on div at bounding box center [217, 193] width 358 height 195
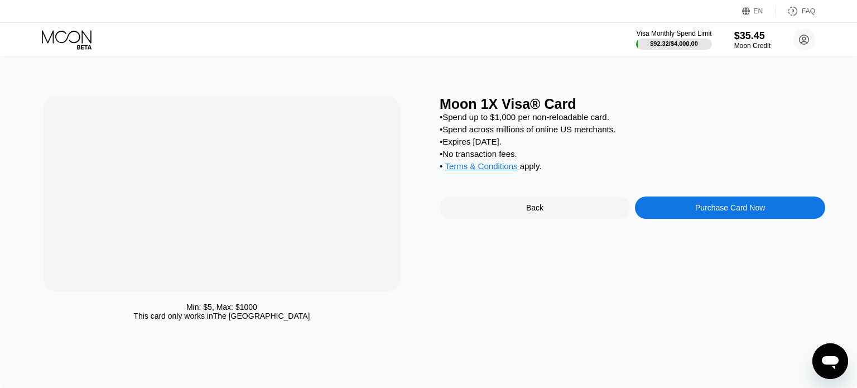
click at [667, 219] on div "Purchase Card Now" at bounding box center [730, 207] width 190 height 22
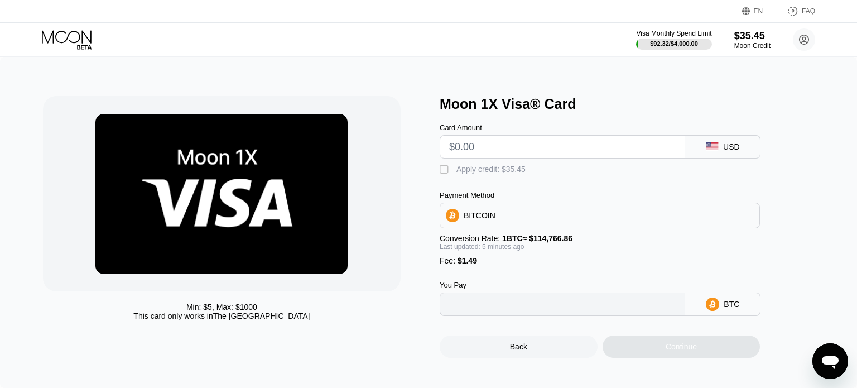
type input "0"
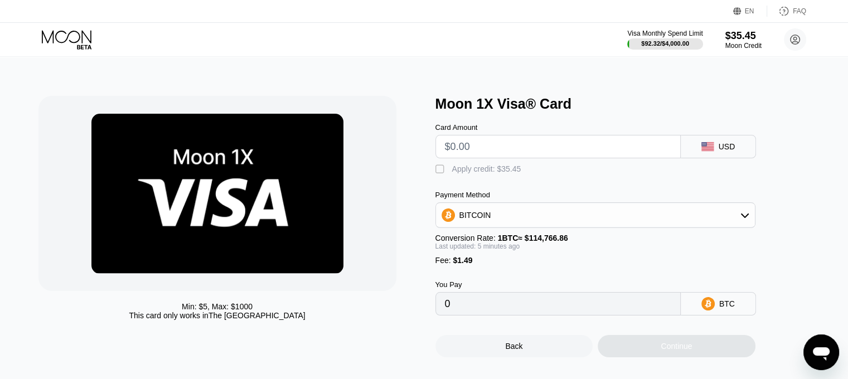
click at [485, 127] on div "Card Amount" at bounding box center [558, 127] width 245 height 8
click at [478, 147] on input "text" at bounding box center [558, 147] width 226 height 22
type input "$9.44"
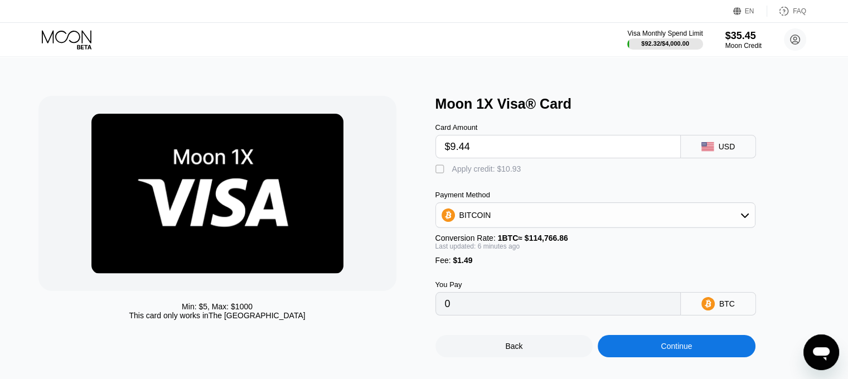
type input "0.00009524"
type input "$9.44"
click at [482, 169] on div "Apply credit: $10.93" at bounding box center [486, 169] width 69 height 9
type input "0"
click at [636, 358] on div "Continue" at bounding box center [677, 346] width 158 height 22
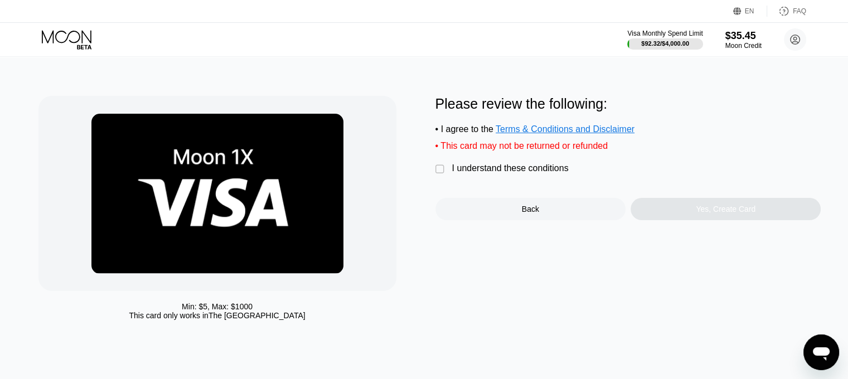
click at [482, 173] on div "I understand these conditions" at bounding box center [510, 168] width 117 height 10
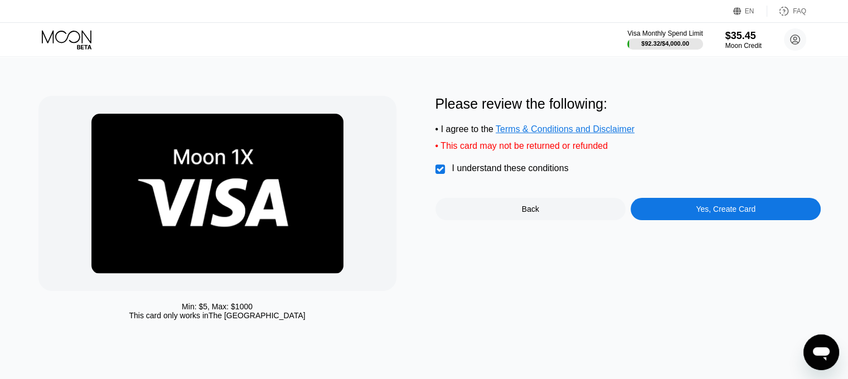
click at [678, 218] on div "Yes, Create Card" at bounding box center [726, 209] width 190 height 22
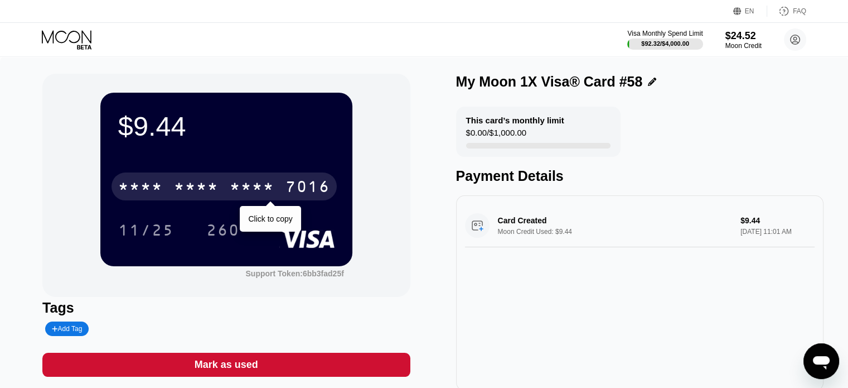
click at [264, 191] on div "* * * *" at bounding box center [252, 188] width 45 height 18
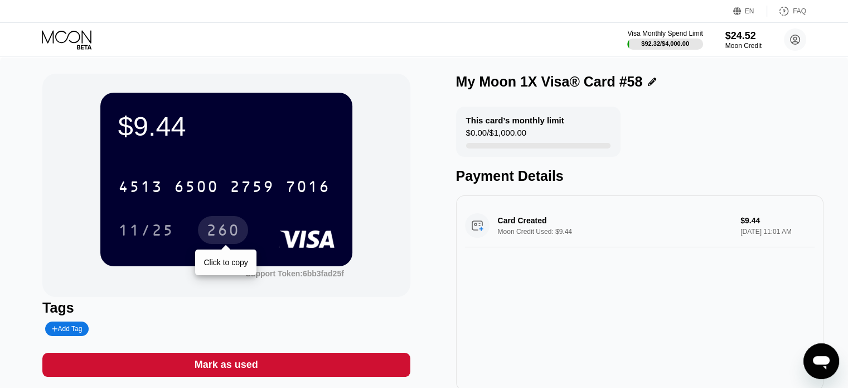
click at [211, 236] on div "260" at bounding box center [222, 232] width 33 height 18
click at [85, 31] on icon at bounding box center [68, 40] width 52 height 20
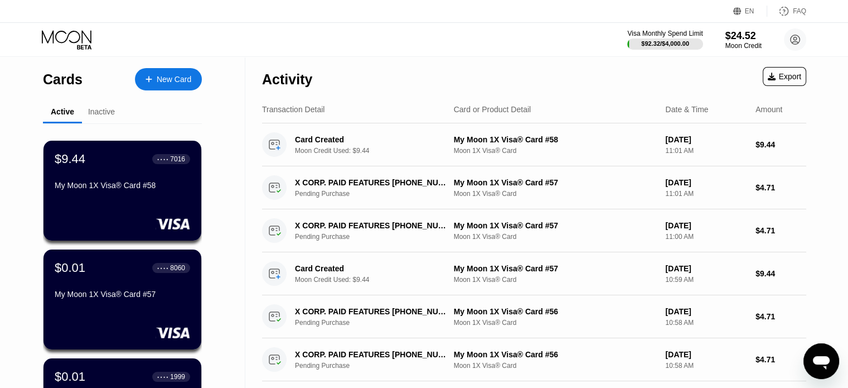
click at [168, 72] on div "New Card" at bounding box center [168, 79] width 67 height 22
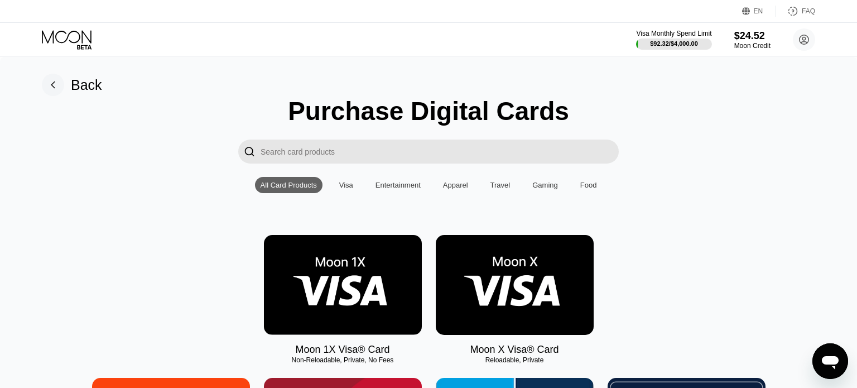
click at [317, 258] on img at bounding box center [343, 285] width 158 height 100
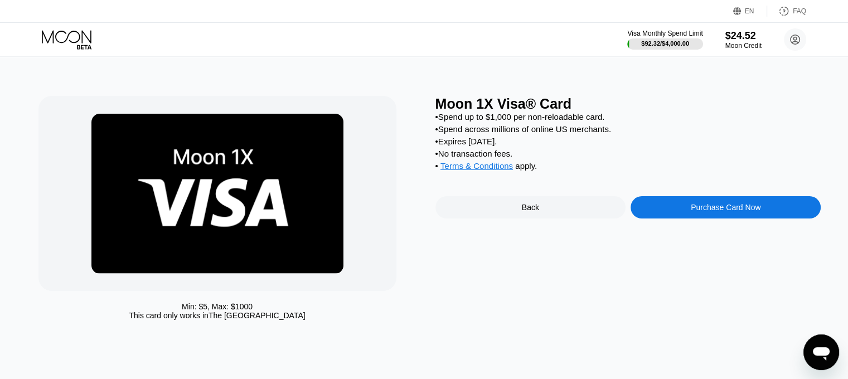
click at [675, 231] on div "Moon 1X Visa® Card • Spend up to $1,000 per non-reloadable card. • Spend across…" at bounding box center [629, 211] width 386 height 230
click at [674, 230] on div "Moon 1X Visa® Card • Spend up to $1,000 per non-reloadable card. • Spend across…" at bounding box center [629, 211] width 386 height 230
click at [674, 219] on div "Purchase Card Now" at bounding box center [726, 207] width 190 height 22
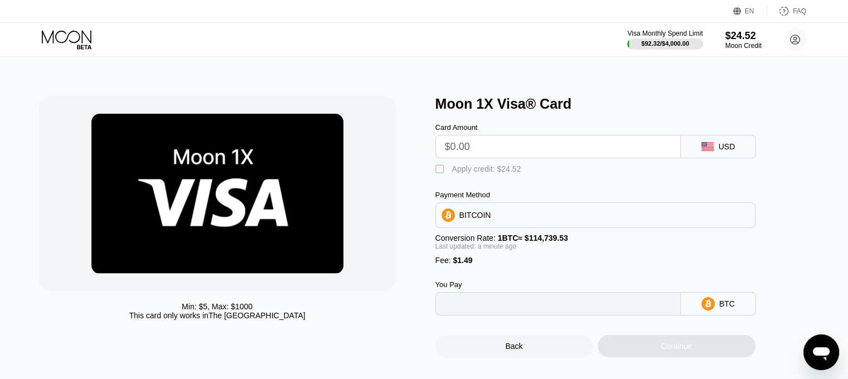
type input "0"
click at [509, 147] on input "text" at bounding box center [558, 147] width 226 height 22
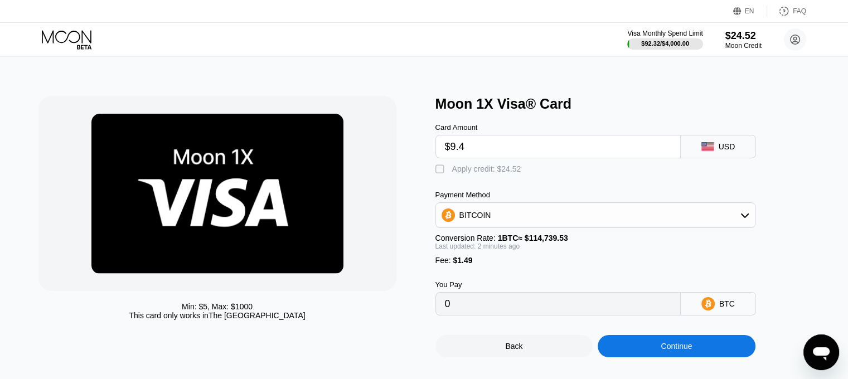
type input "$9.44"
type input "0.00009526"
type input "$9.44"
drag, startPoint x: 505, startPoint y: 169, endPoint x: 649, endPoint y: 342, distance: 224.6
click at [505, 169] on div "Apply credit: $10.93" at bounding box center [486, 169] width 69 height 9
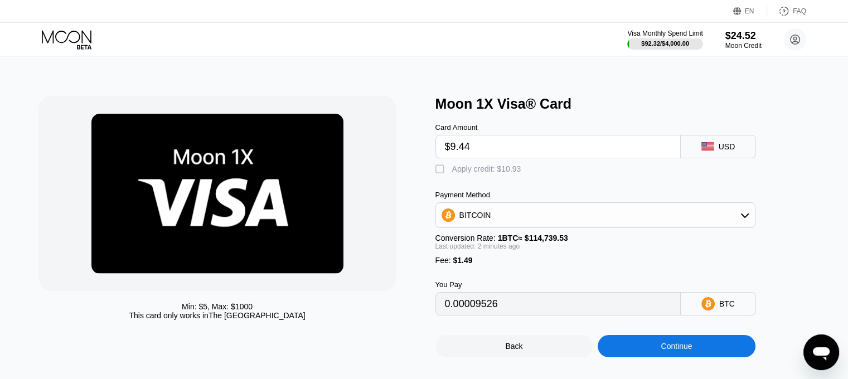
type input "0"
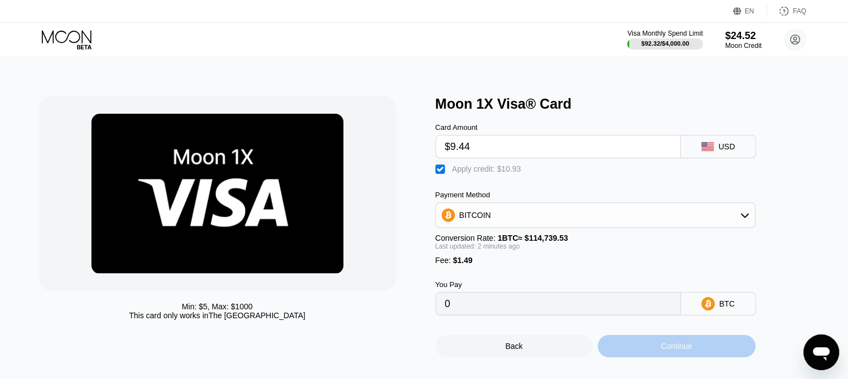
click at [660, 358] on div "Continue" at bounding box center [677, 346] width 158 height 22
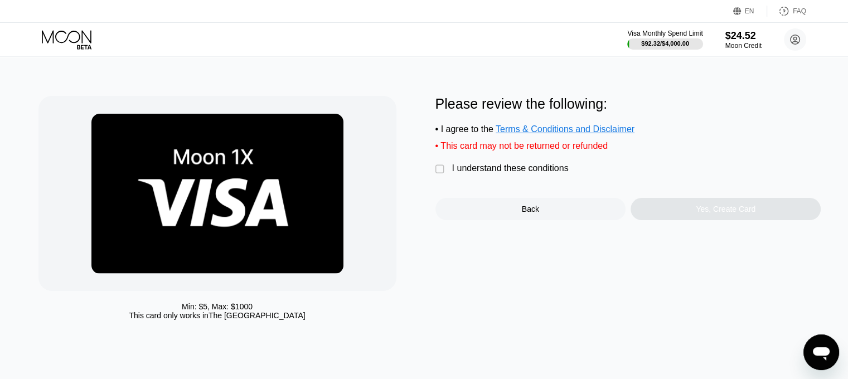
click at [505, 167] on div "Please review the following: • I agree to the Terms & Conditions and Disclaimer…" at bounding box center [629, 158] width 386 height 124
click at [505, 173] on div "I understand these conditions" at bounding box center [510, 168] width 117 height 10
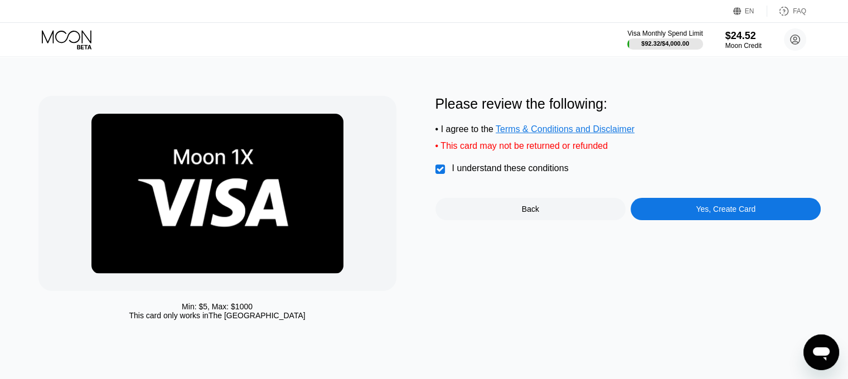
click at [680, 214] on div "Yes, Create Card" at bounding box center [726, 209] width 190 height 22
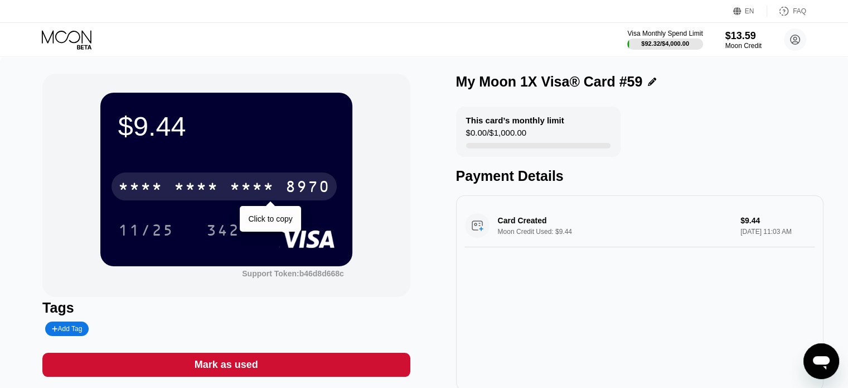
click at [292, 181] on div "8970" at bounding box center [308, 188] width 45 height 18
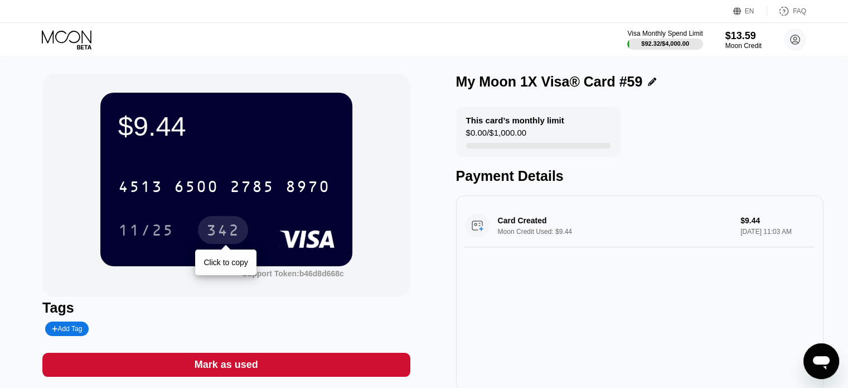
click at [219, 234] on div "342" at bounding box center [222, 232] width 33 height 18
